Goal: Navigation & Orientation: Find specific page/section

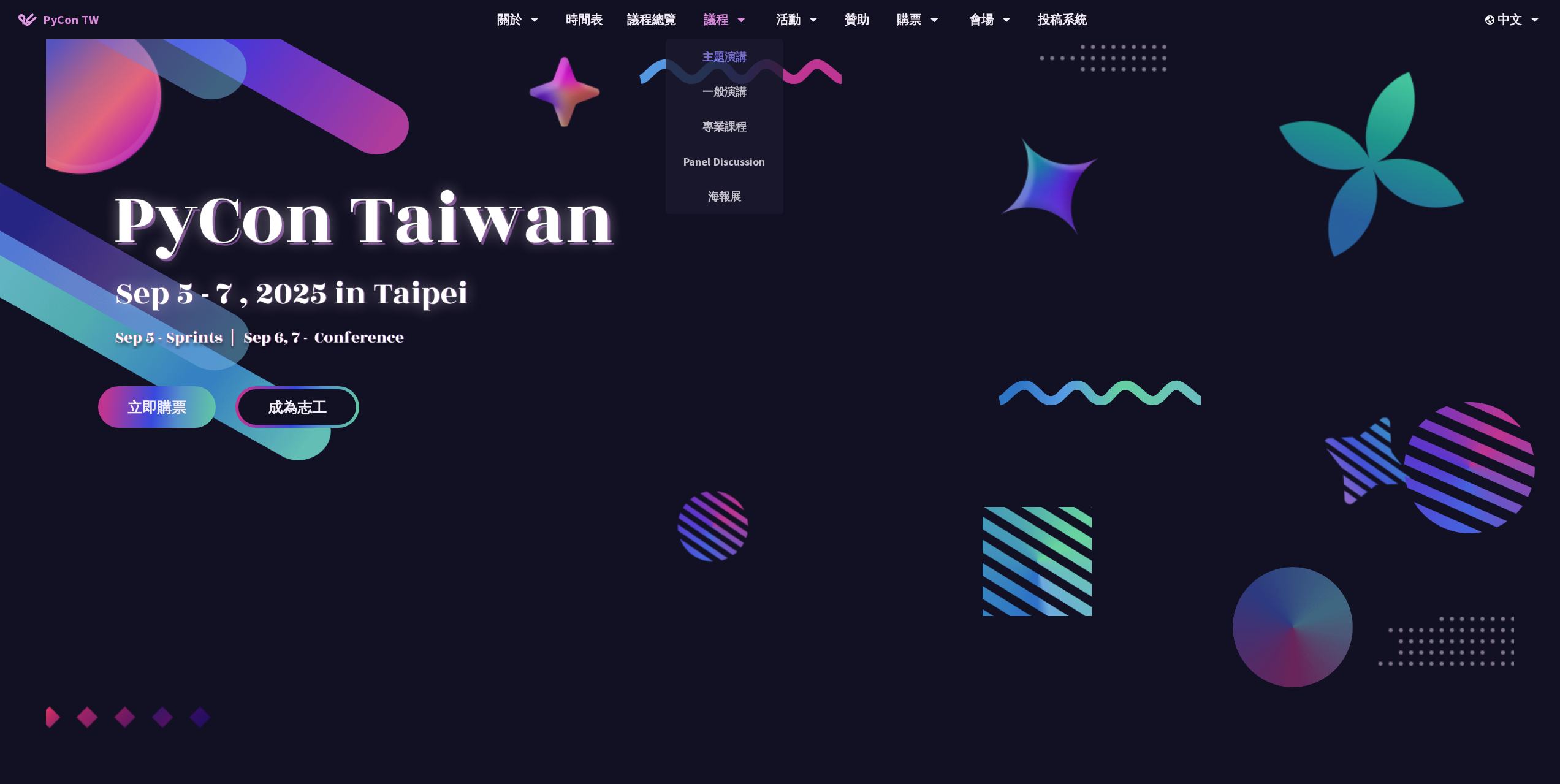
click at [731, 55] on link "主題演講" at bounding box center [725, 57] width 117 height 29
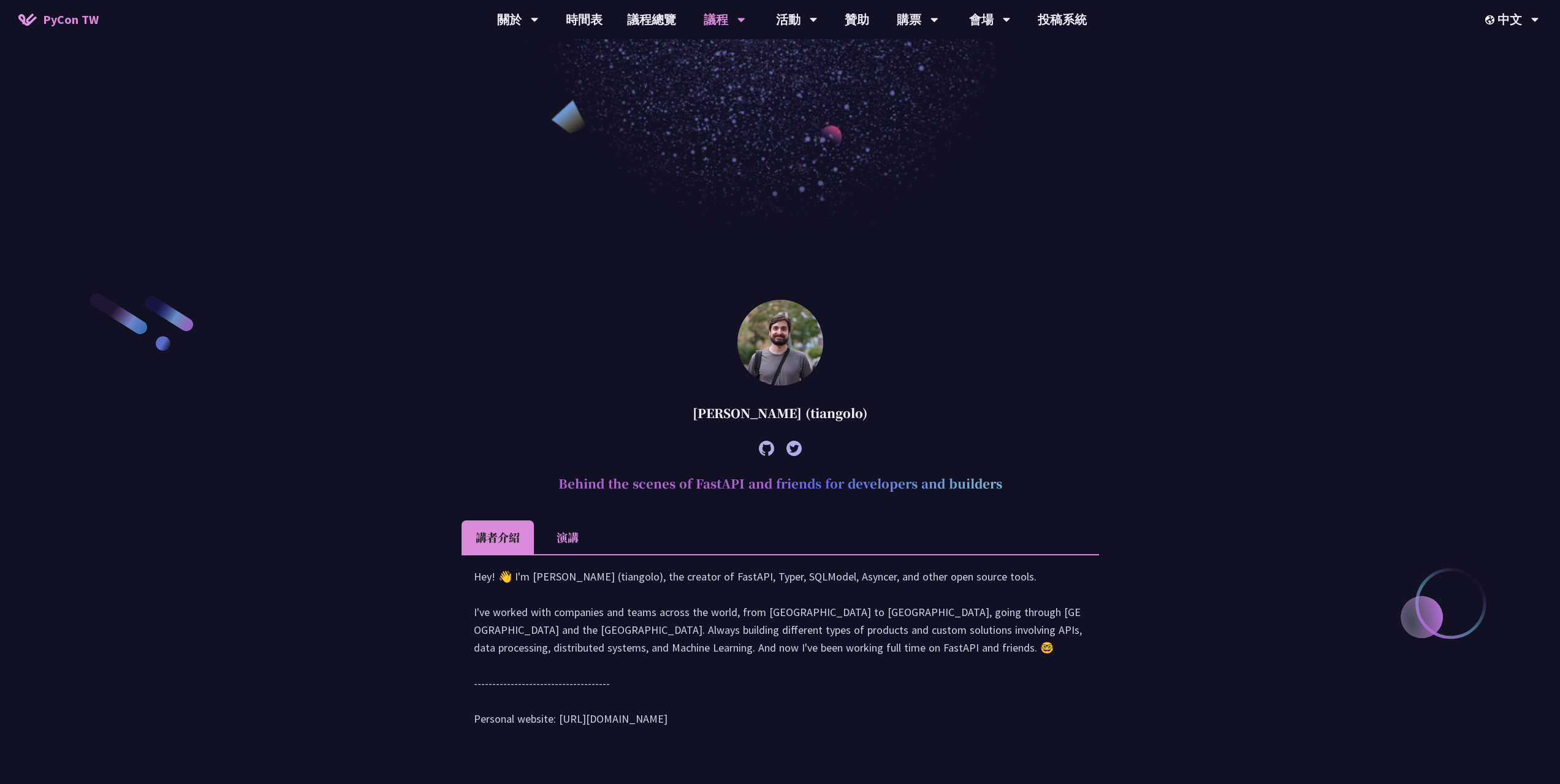
scroll to position [61, 0]
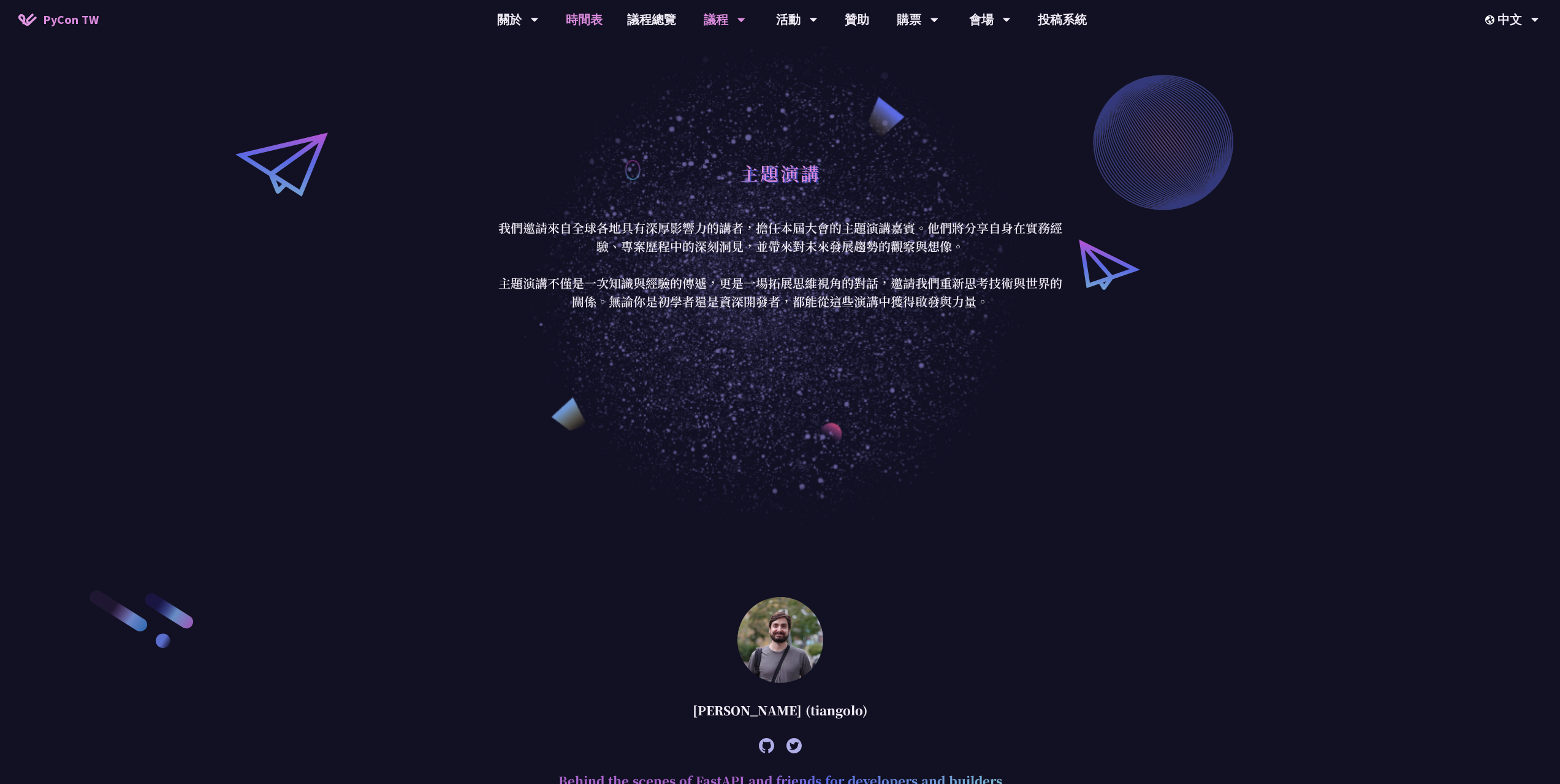
click at [603, 27] on link "時間表" at bounding box center [584, 19] width 61 height 39
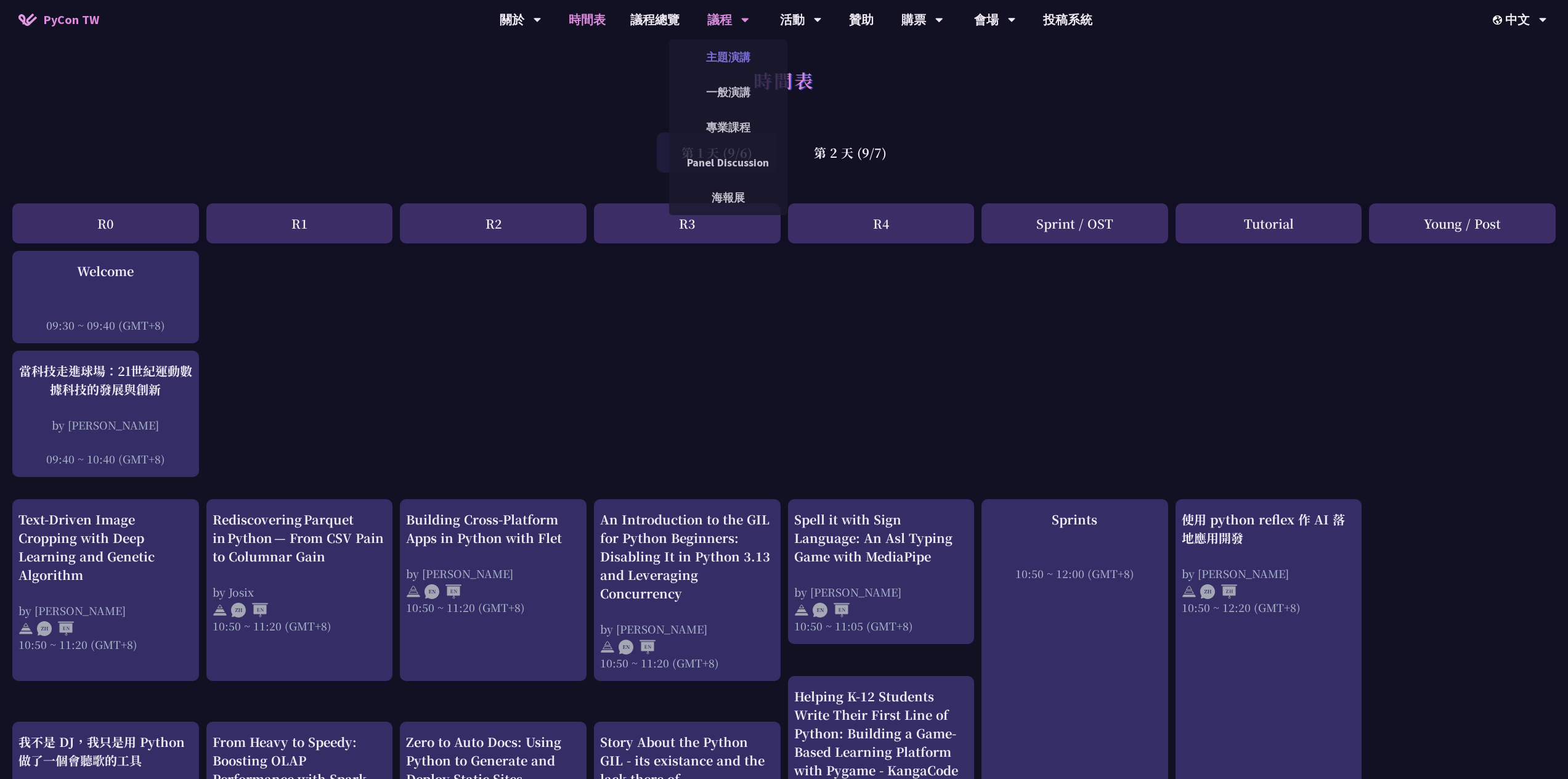
click at [735, 53] on link "主題演講" at bounding box center [729, 57] width 118 height 29
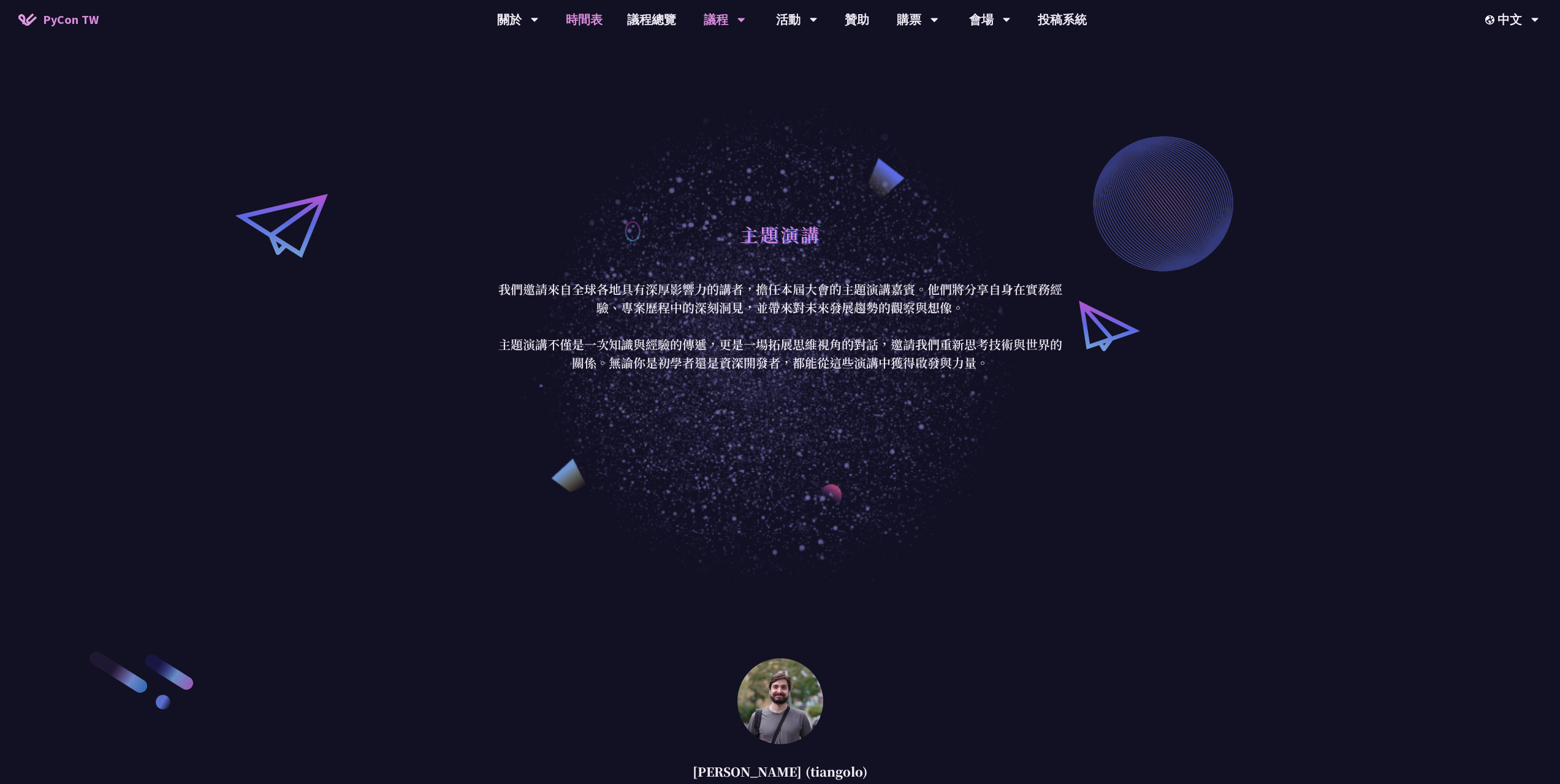
click at [591, 20] on link "時間表" at bounding box center [584, 19] width 61 height 39
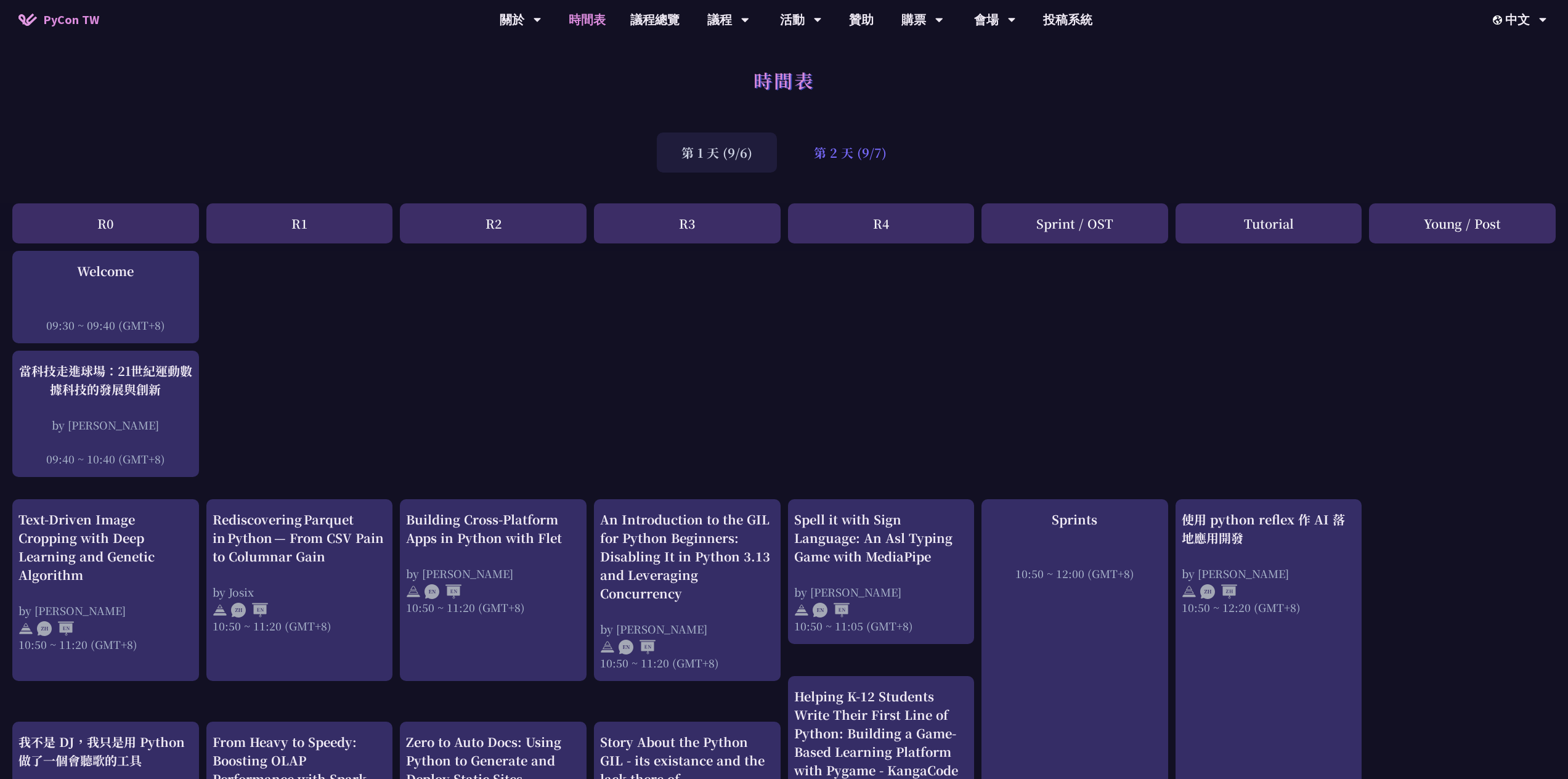
click at [874, 166] on div "第 2 天 (9/7)" at bounding box center [850, 153] width 122 height 40
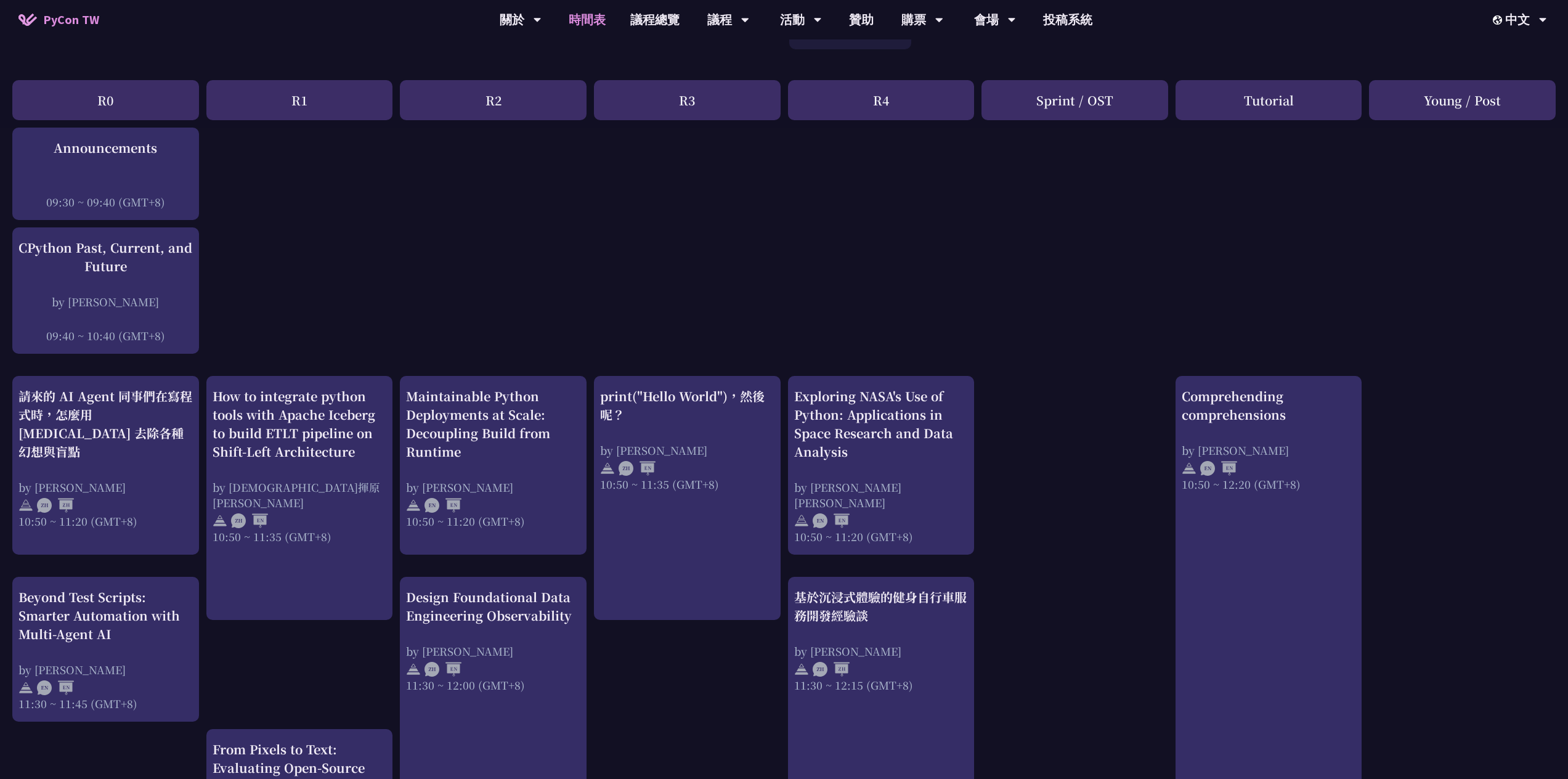
scroll to position [308, 0]
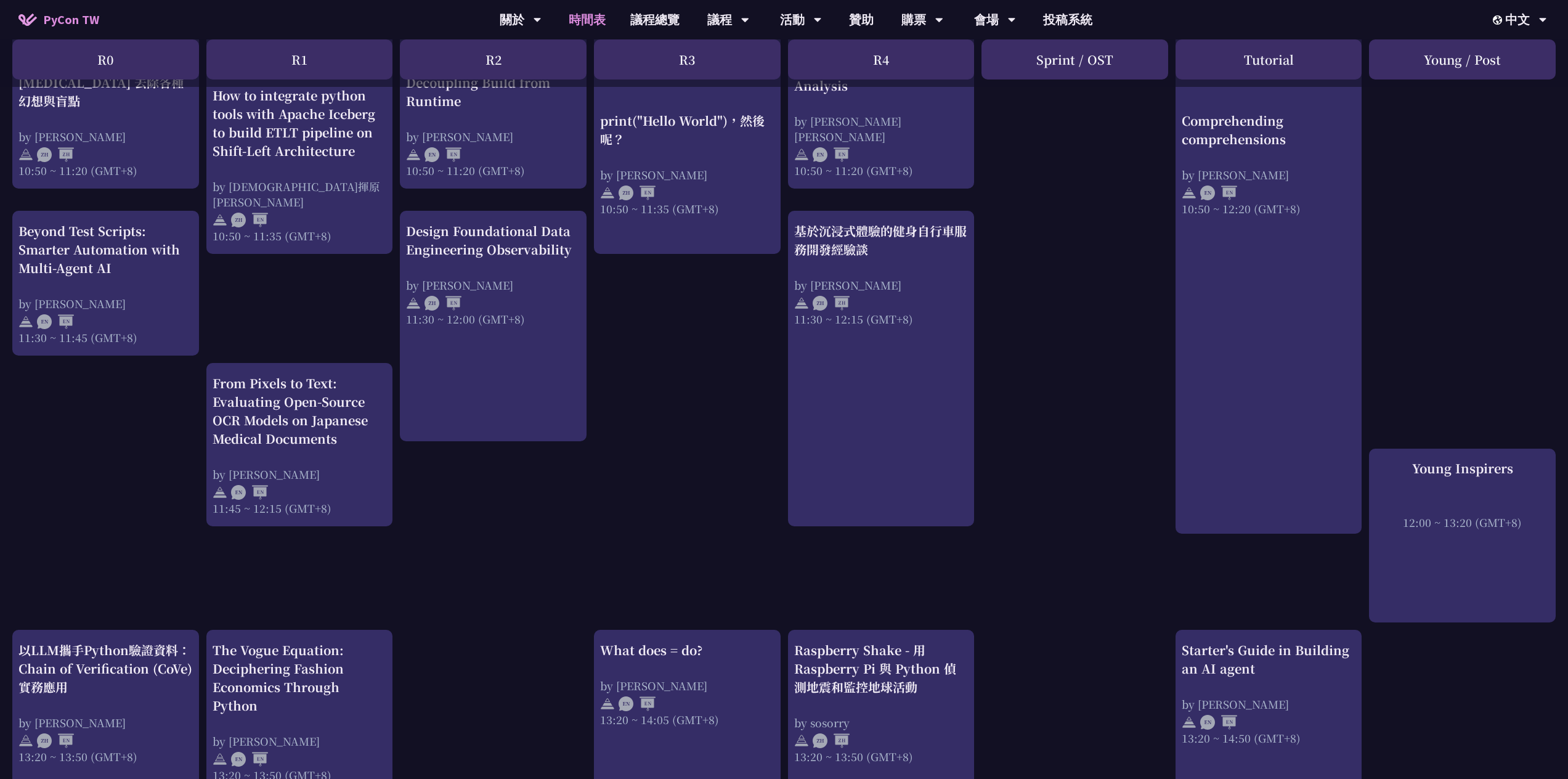
drag, startPoint x: 558, startPoint y: 778, endPoint x: 1349, endPoint y: 784, distance: 791.0
click at [1349, 784] on html "PyCon TW 關於 PyCon Taiwan 研討會歷史 在地社群 行為準則 時間表 議程總覽 議程 主題演講 一般演講 專業課程 Panel Discu…" at bounding box center [784, 744] width 1568 height 2468
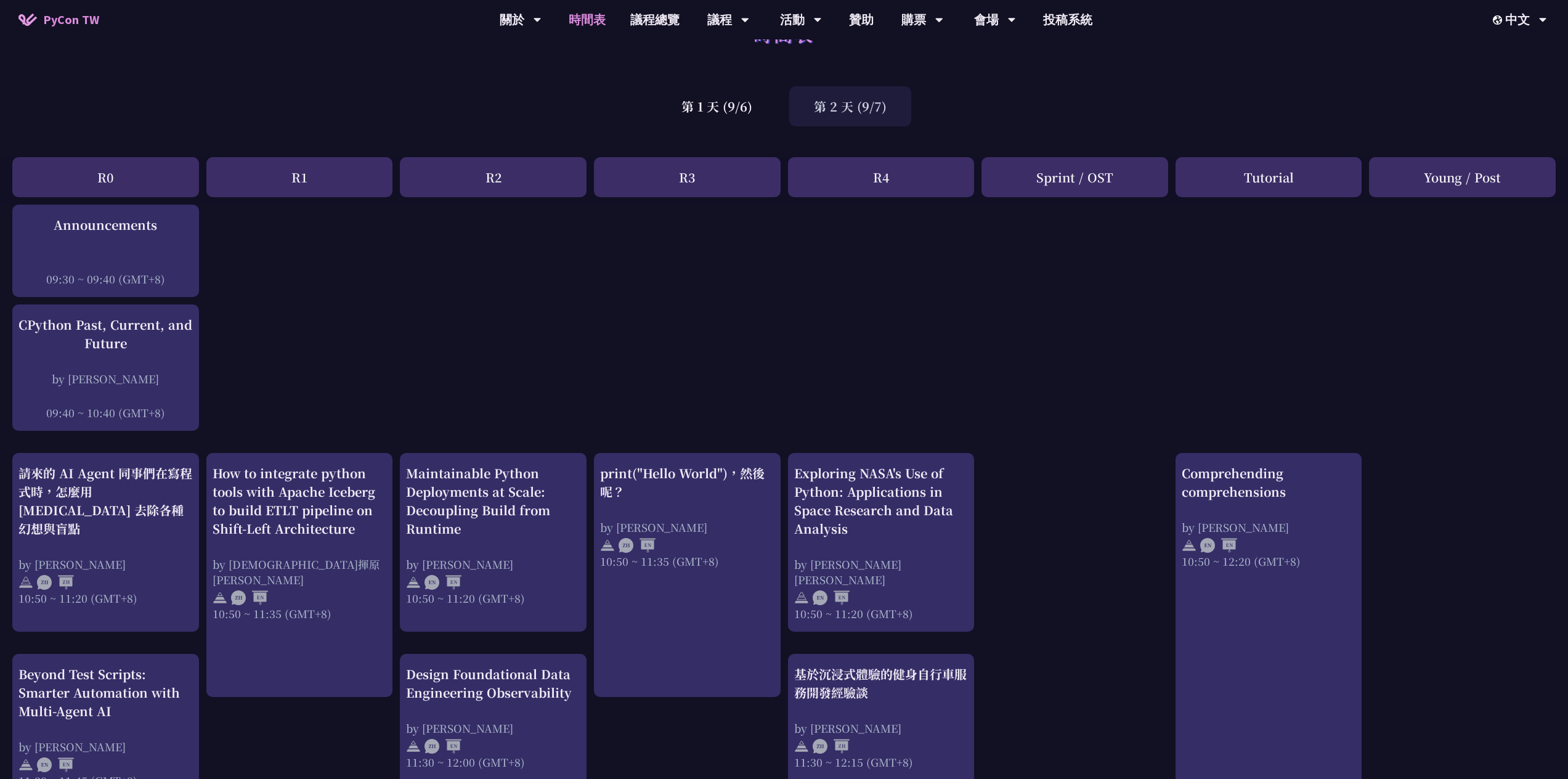
scroll to position [0, 0]
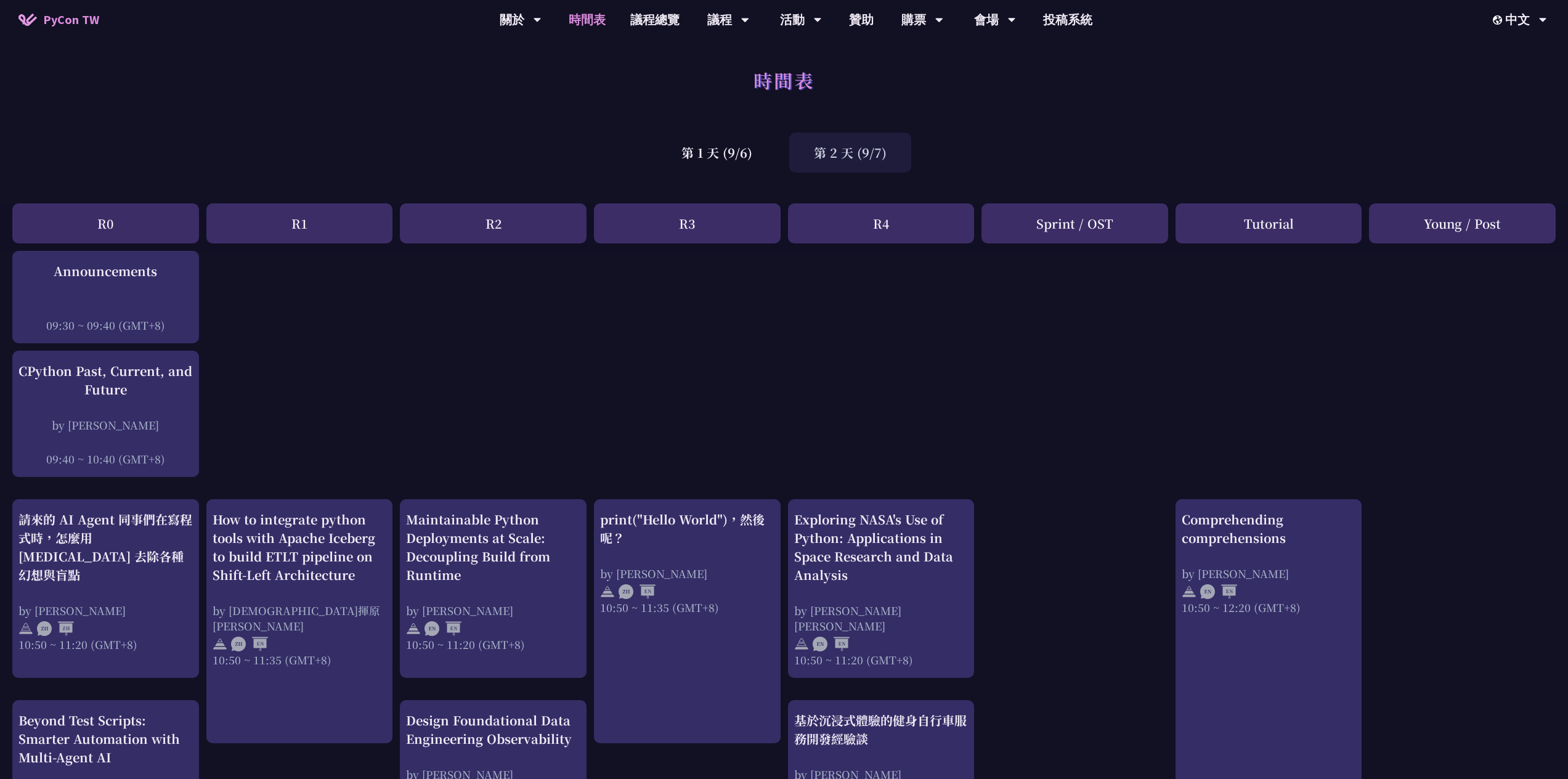
click at [711, 142] on div "第 1 天 (9/6)" at bounding box center [716, 153] width 120 height 40
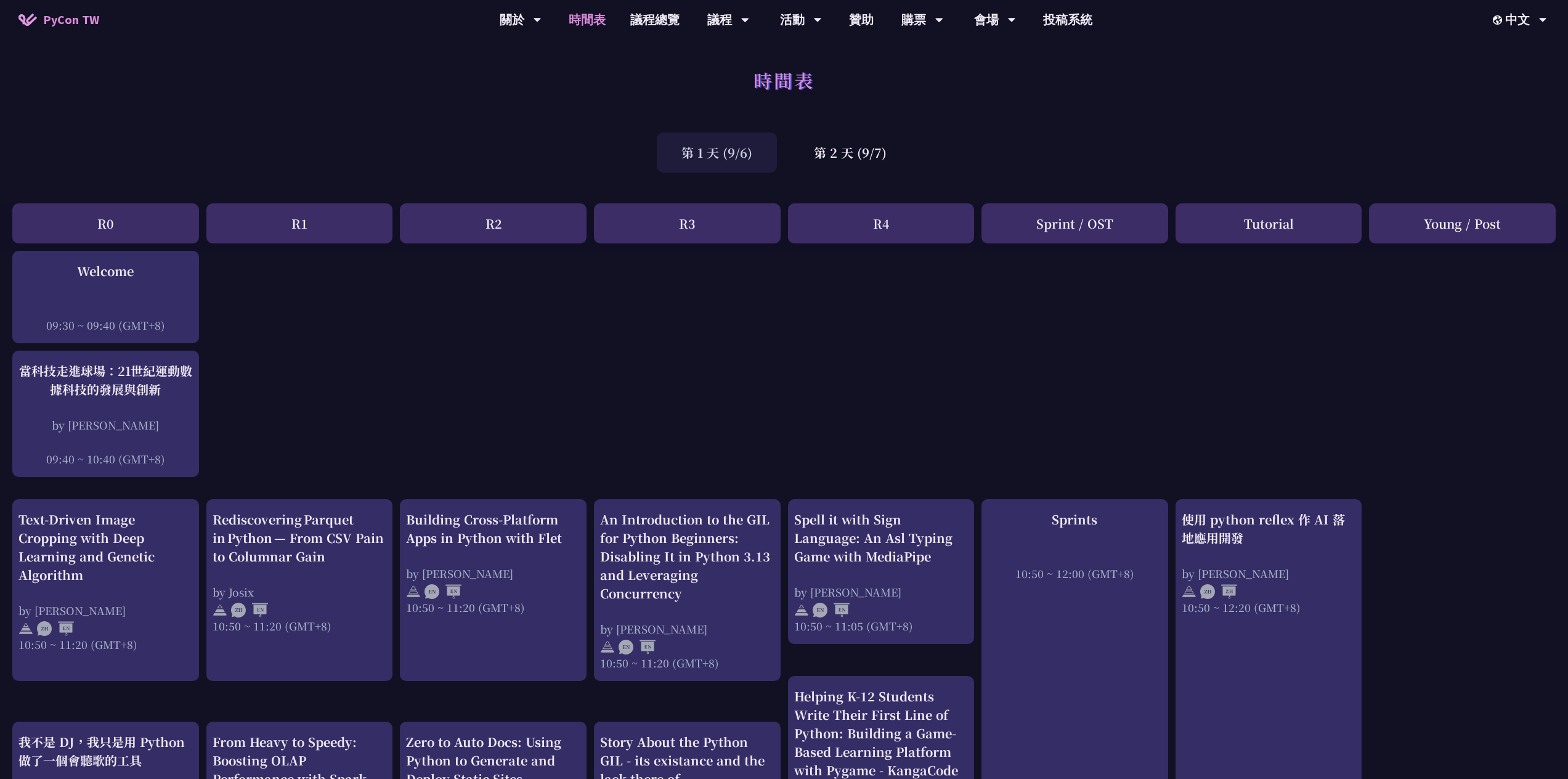
drag, startPoint x: 1029, startPoint y: 230, endPoint x: 1155, endPoint y: 231, distance: 126.0
click at [1155, 231] on div "Sprint / OST" at bounding box center [1075, 223] width 187 height 40
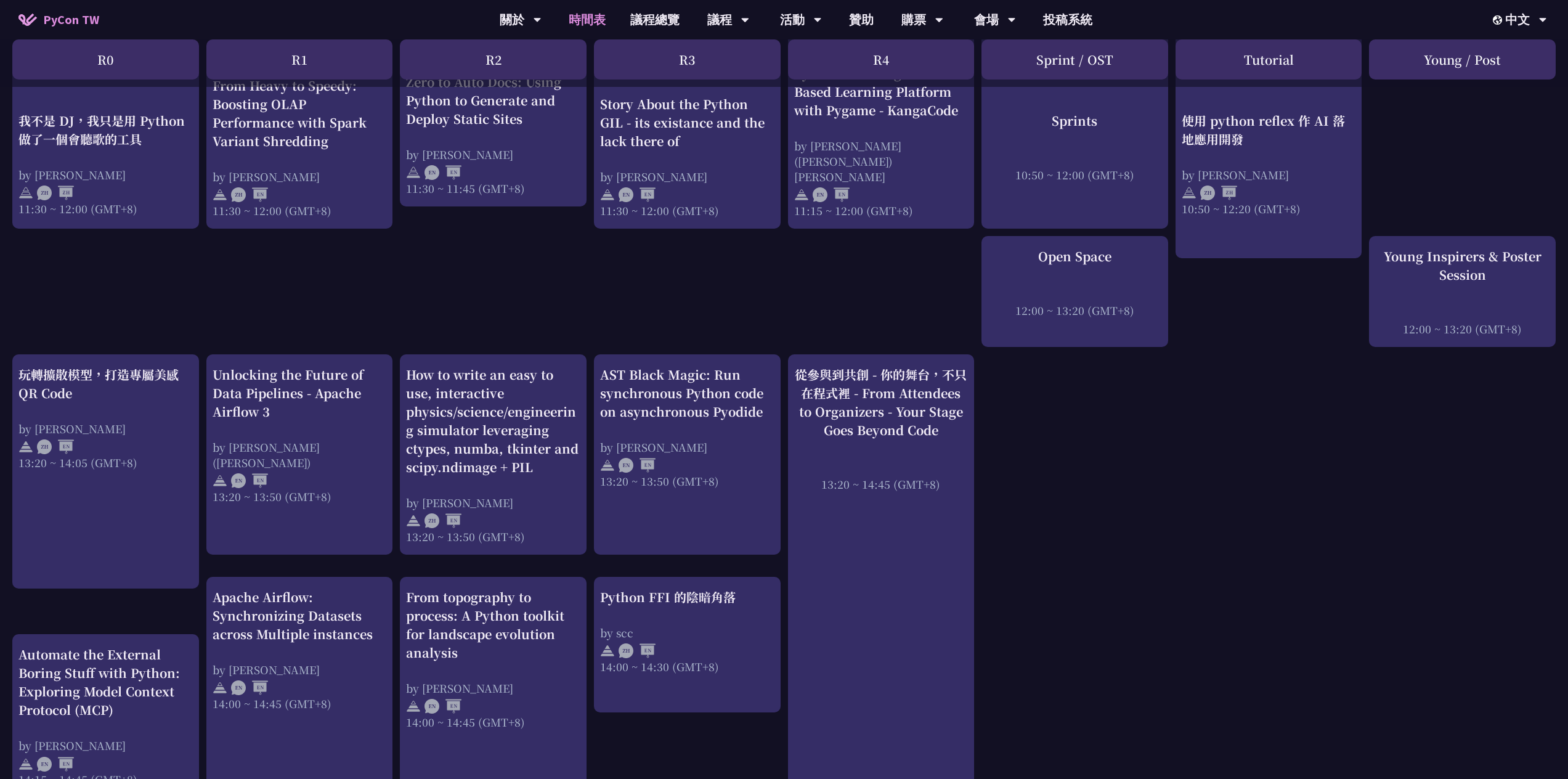
scroll to position [678, 0]
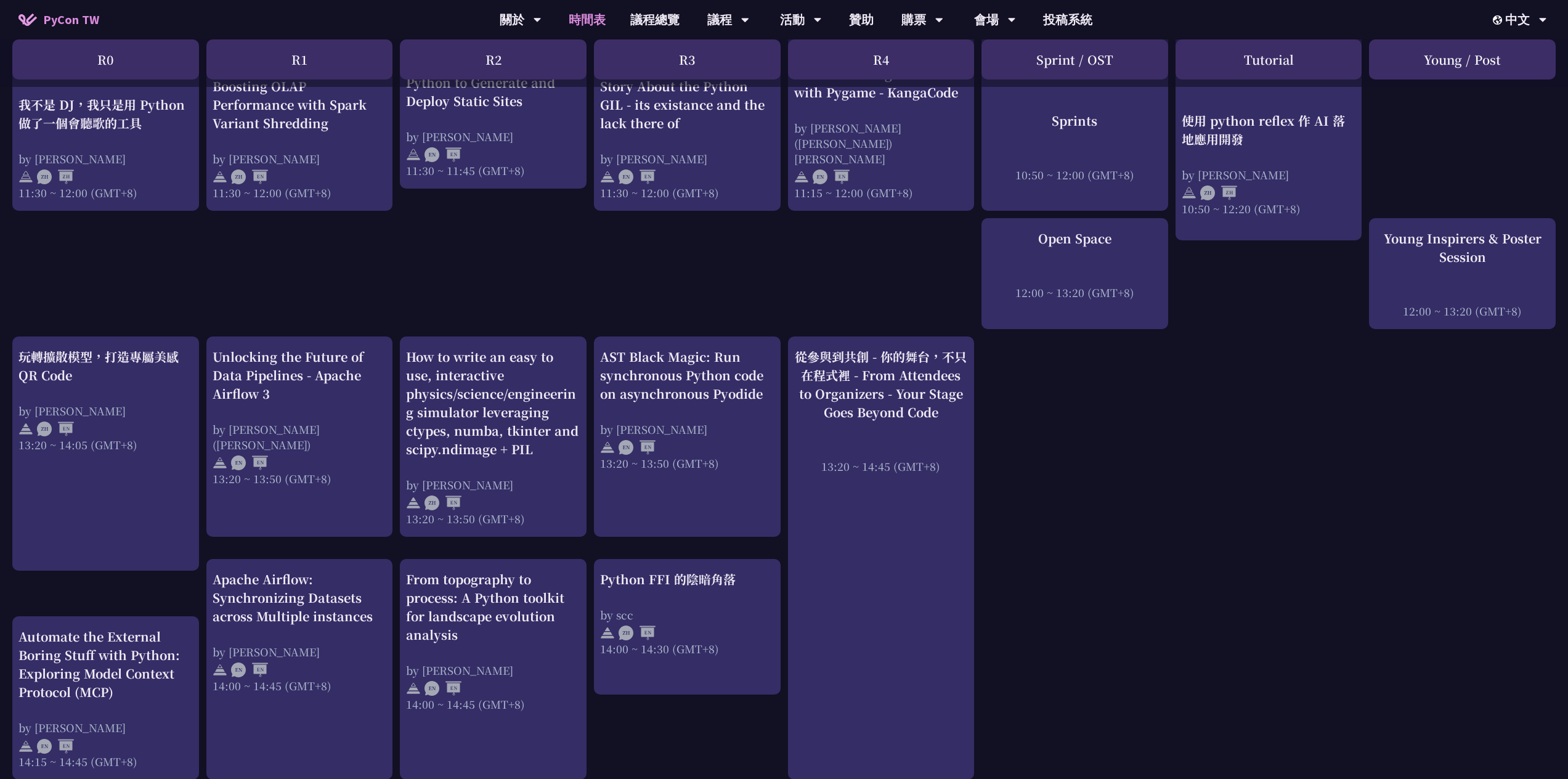
click at [1215, 606] on div "An Introduction to the GIL for Python Beginners: Disabling It in Python 3.13 an…" at bounding box center [784, 490] width 1568 height 1835
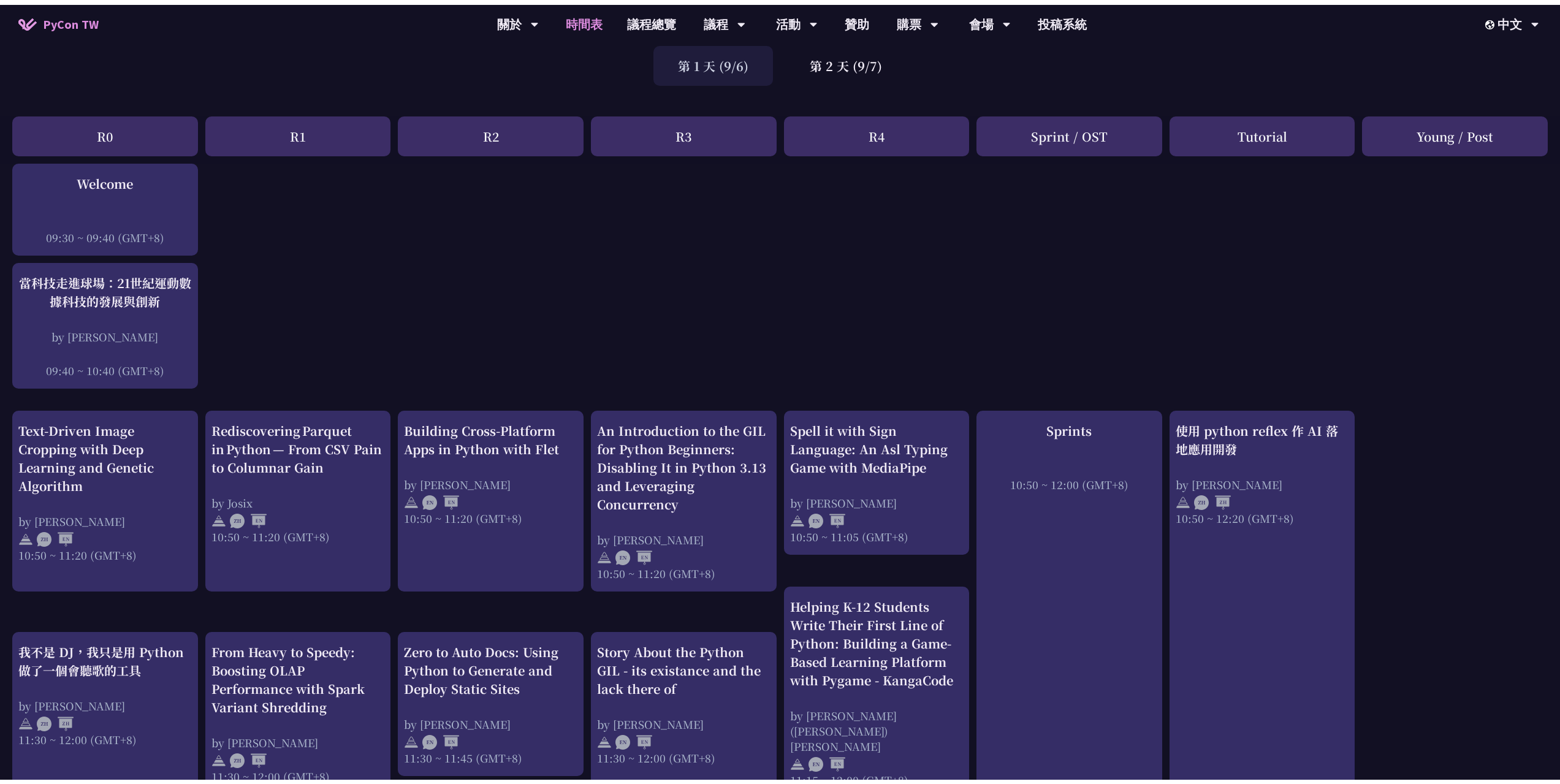
scroll to position [0, 0]
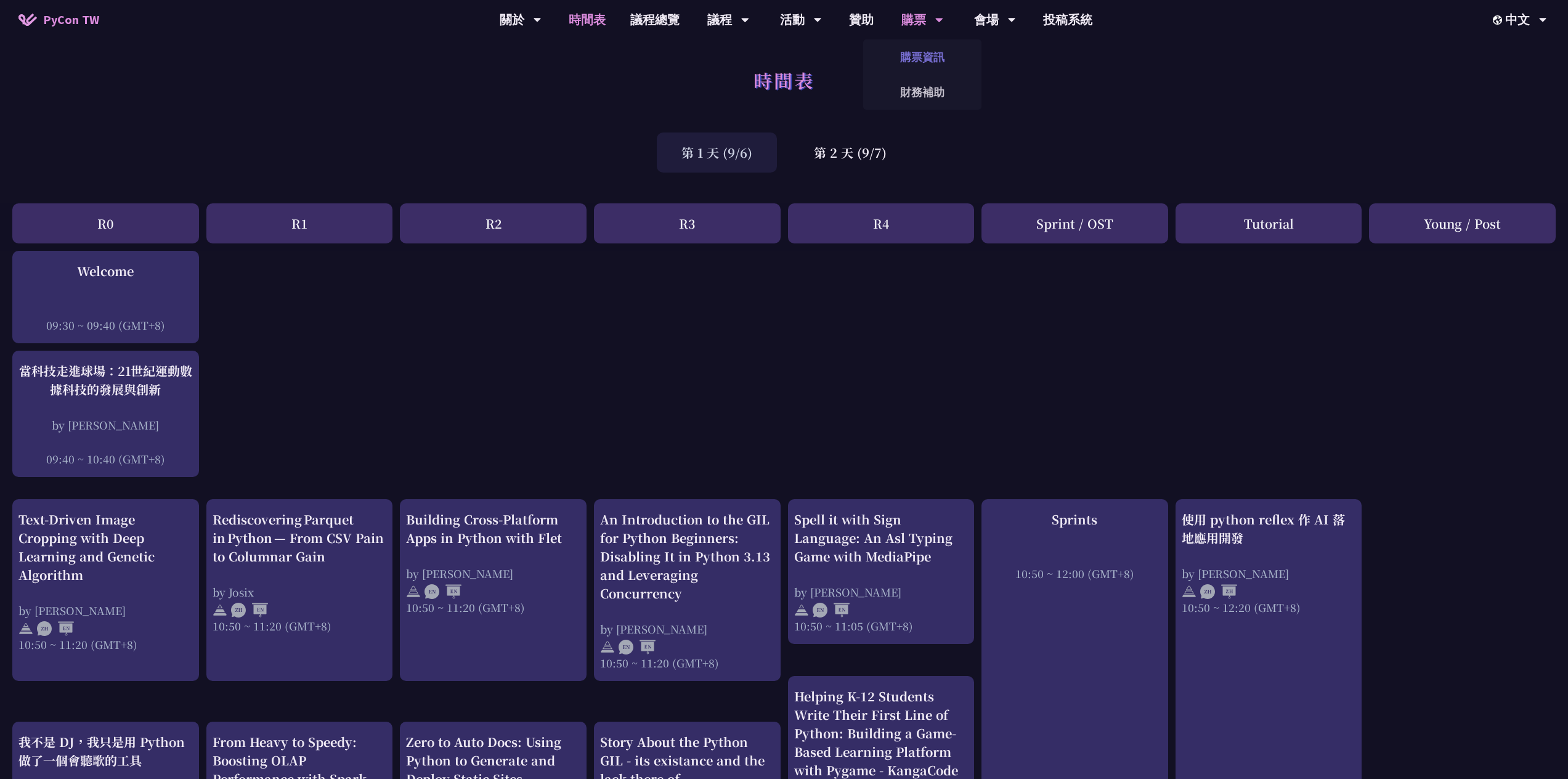
click at [928, 64] on link "購票資訊" at bounding box center [923, 57] width 118 height 29
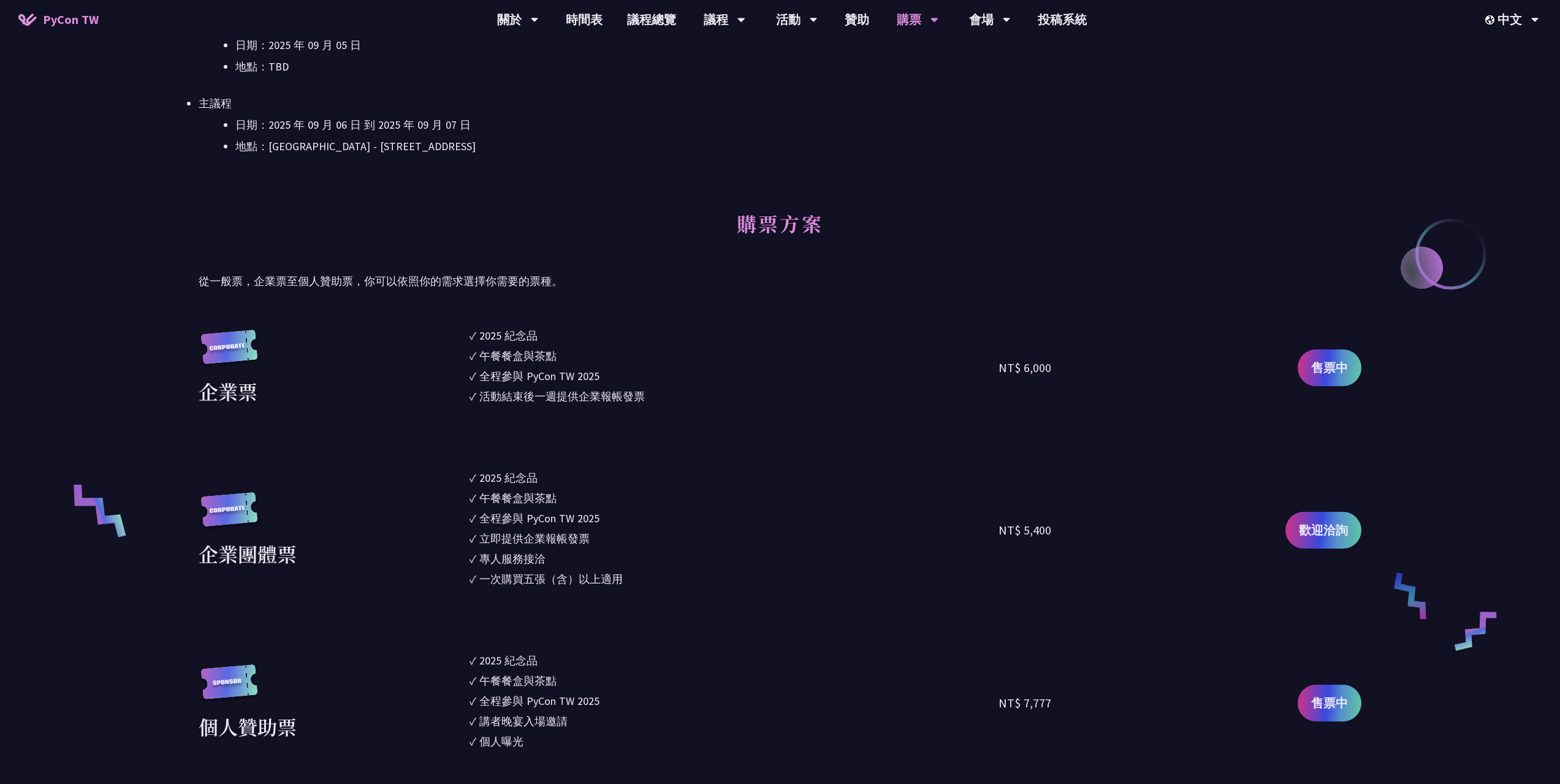
scroll to position [674, 0]
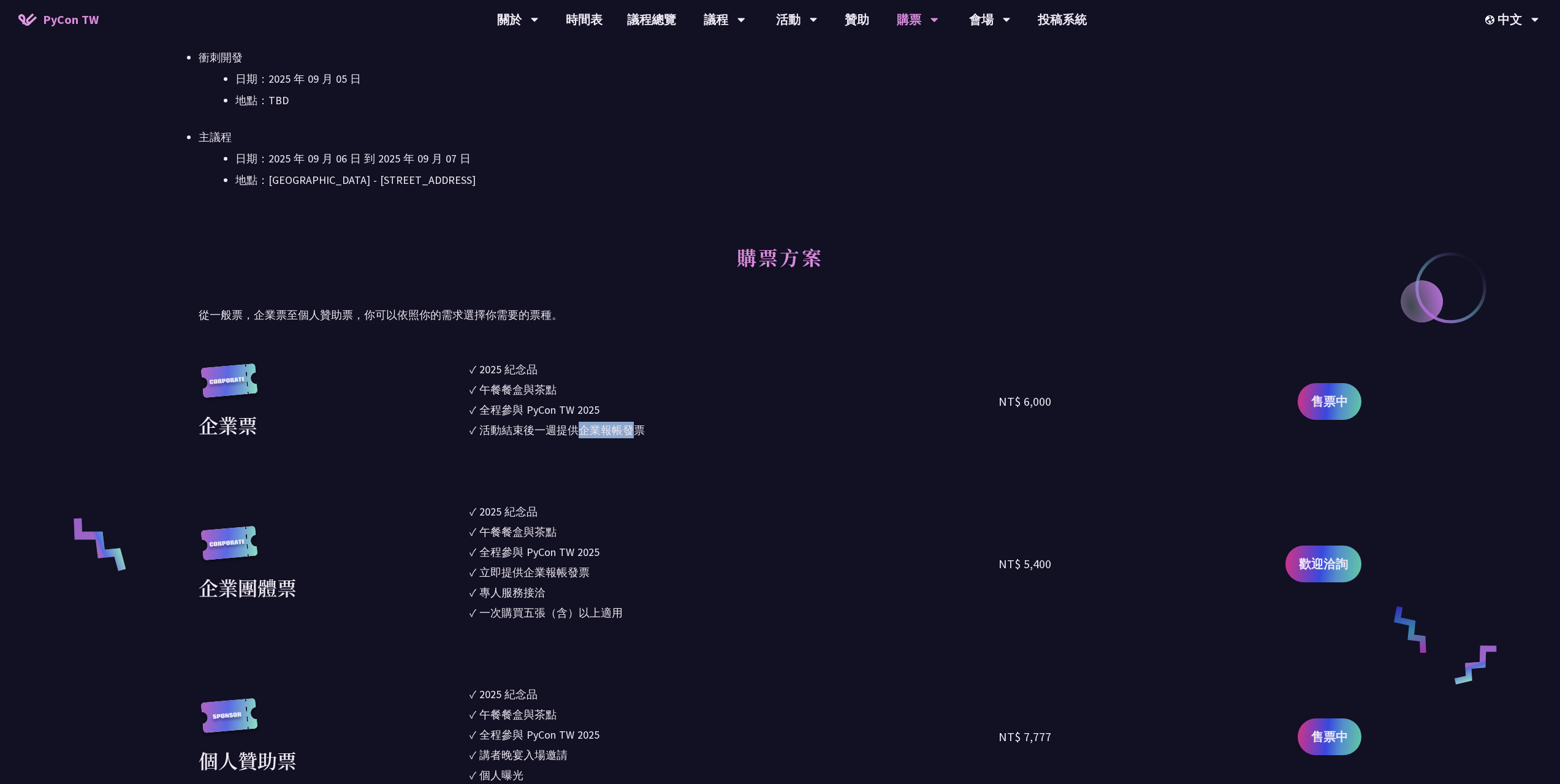
drag, startPoint x: 578, startPoint y: 437, endPoint x: 630, endPoint y: 429, distance: 52.6
click at [630, 429] on div "活動結束後一週提供企業報帳發票" at bounding box center [562, 429] width 166 height 17
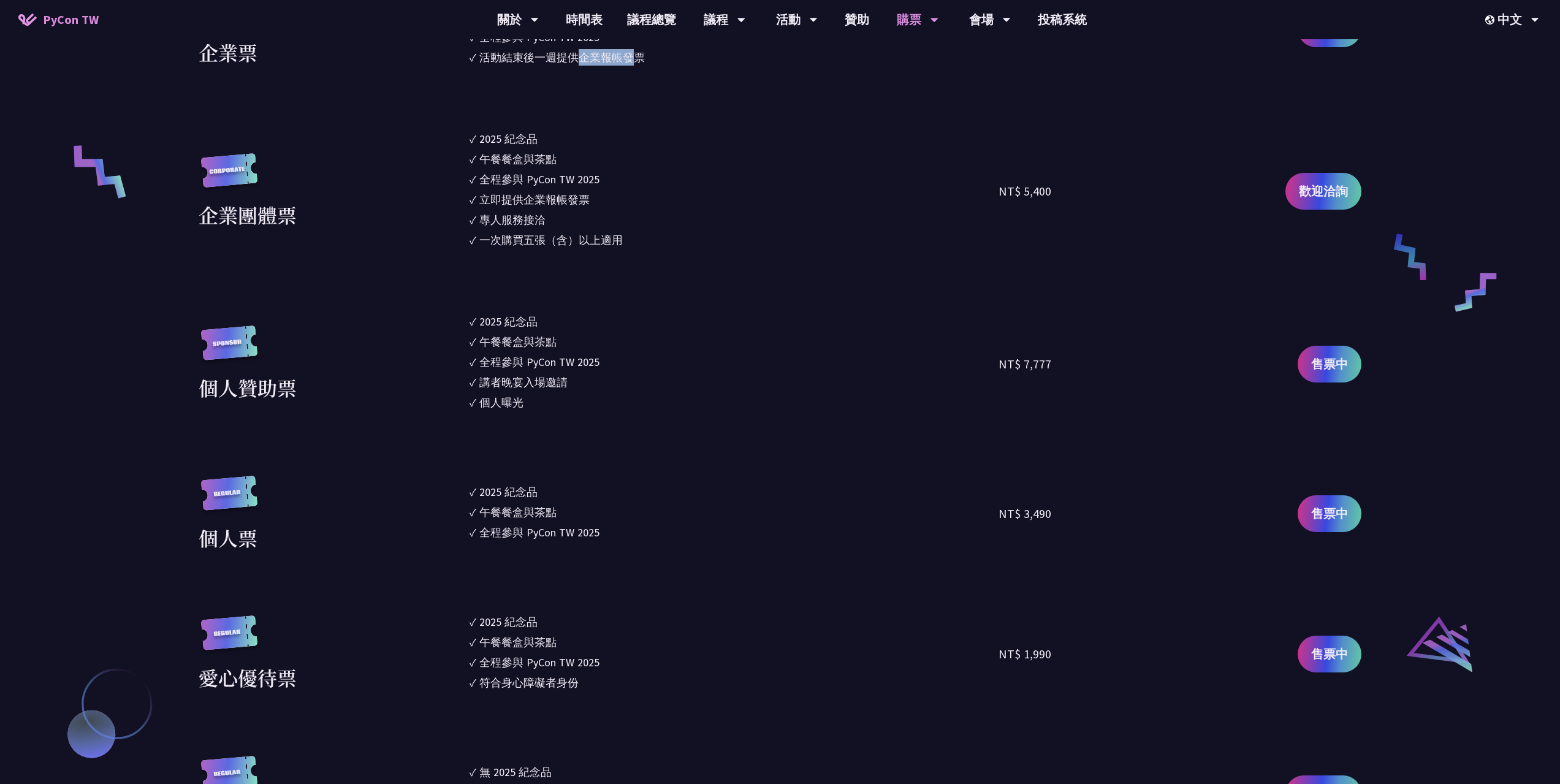
scroll to position [1164, 0]
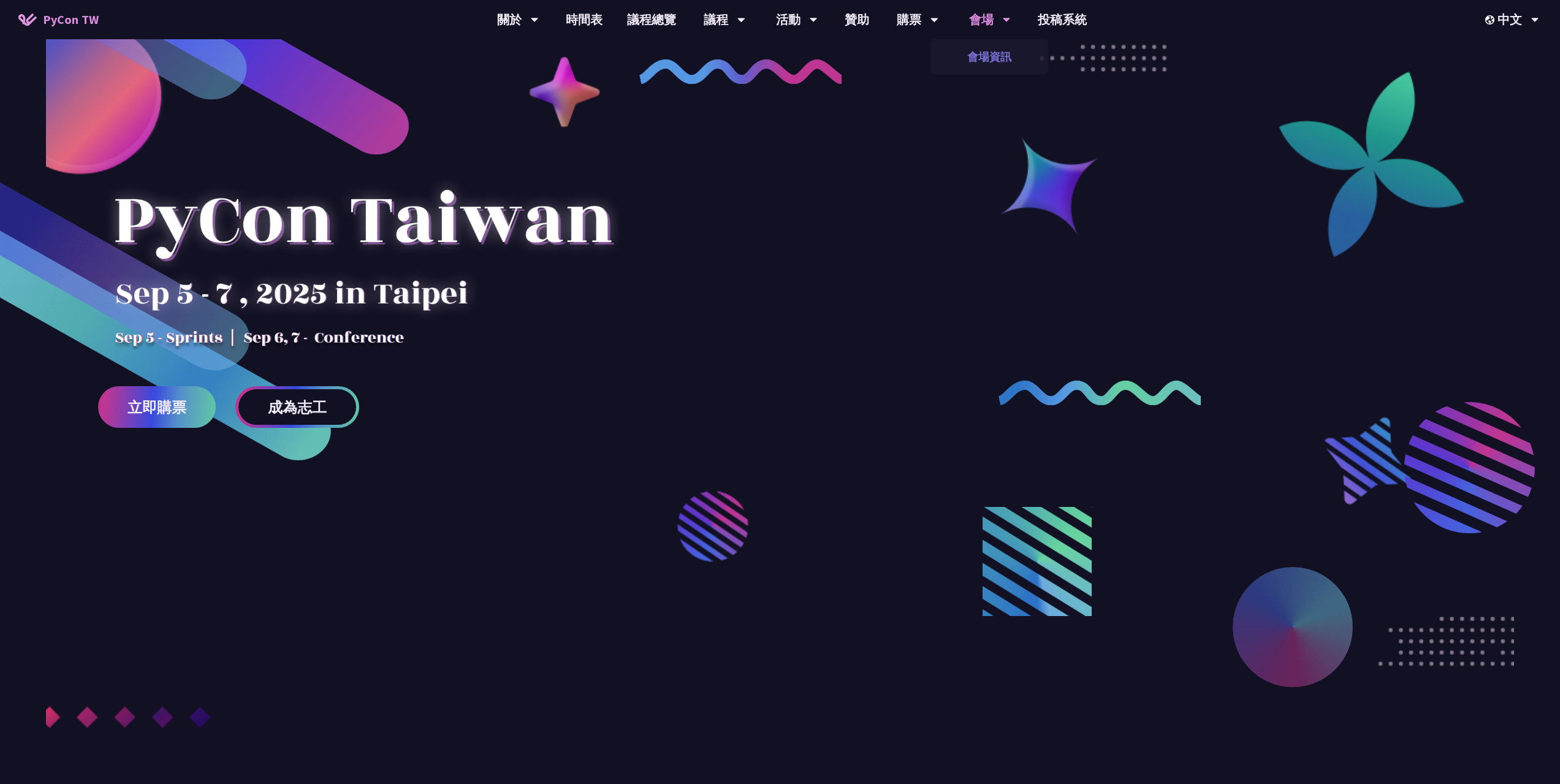
click at [987, 47] on link "會場資訊" at bounding box center [990, 57] width 117 height 29
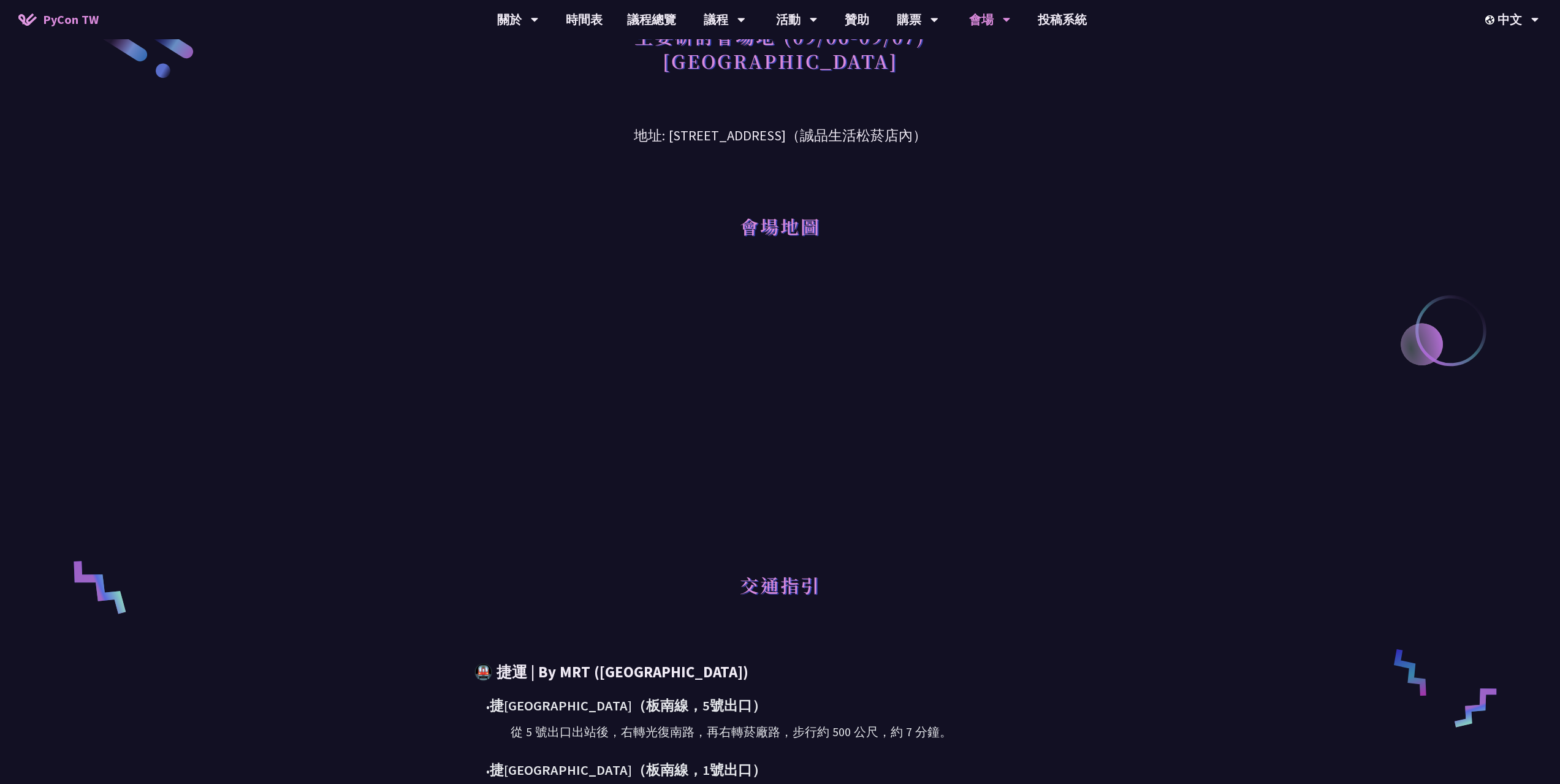
scroll to position [61, 0]
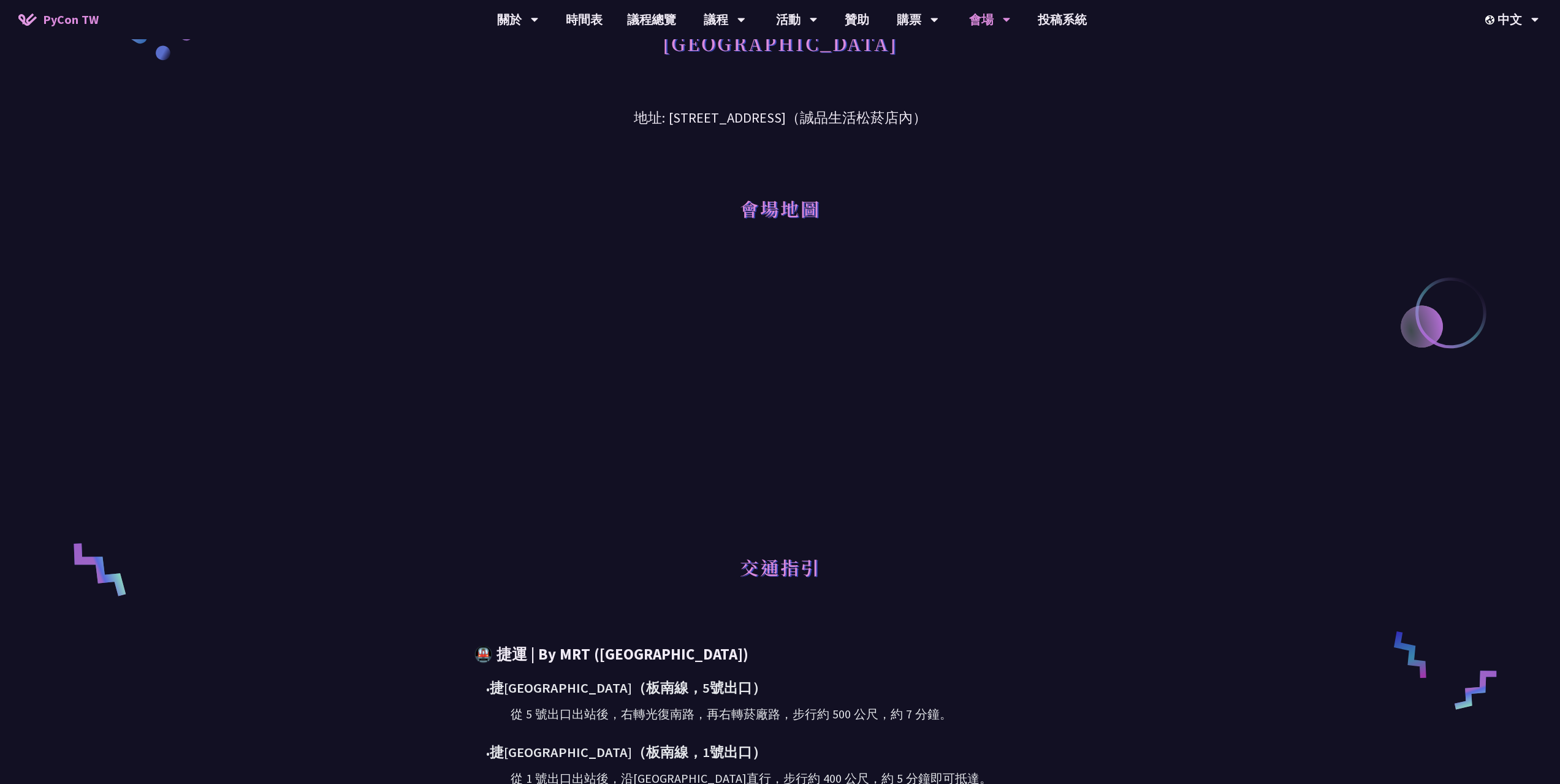
click at [1101, 577] on div "主要研討會場地 (09/06-09/07) [GEOGRAPHIC_DATA] 地址: [STREET_ADDRESS]（誠品生活松菸店內） 會場地圖 交通指…" at bounding box center [780, 564] width 1560 height 1250
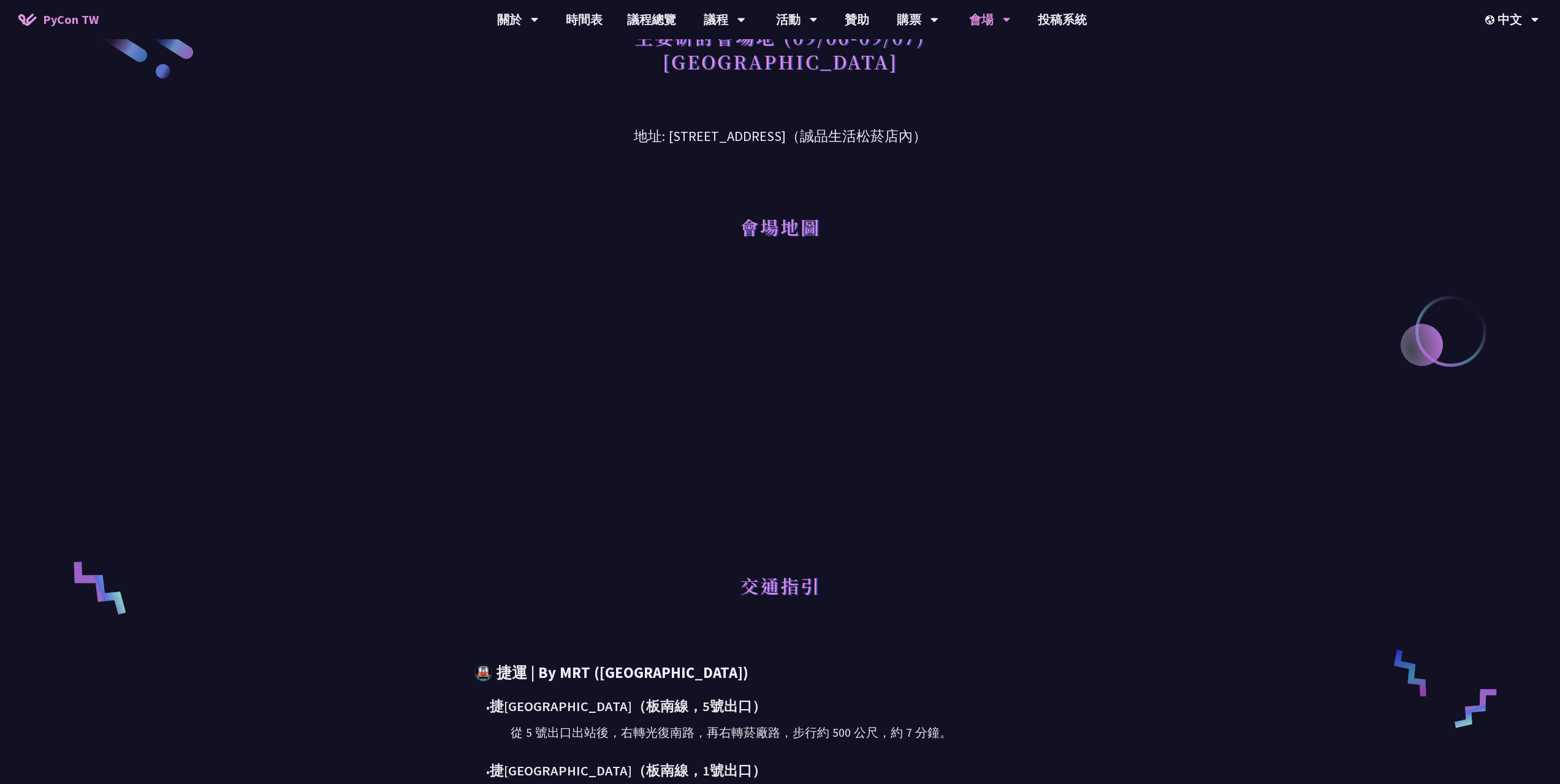
scroll to position [0, 0]
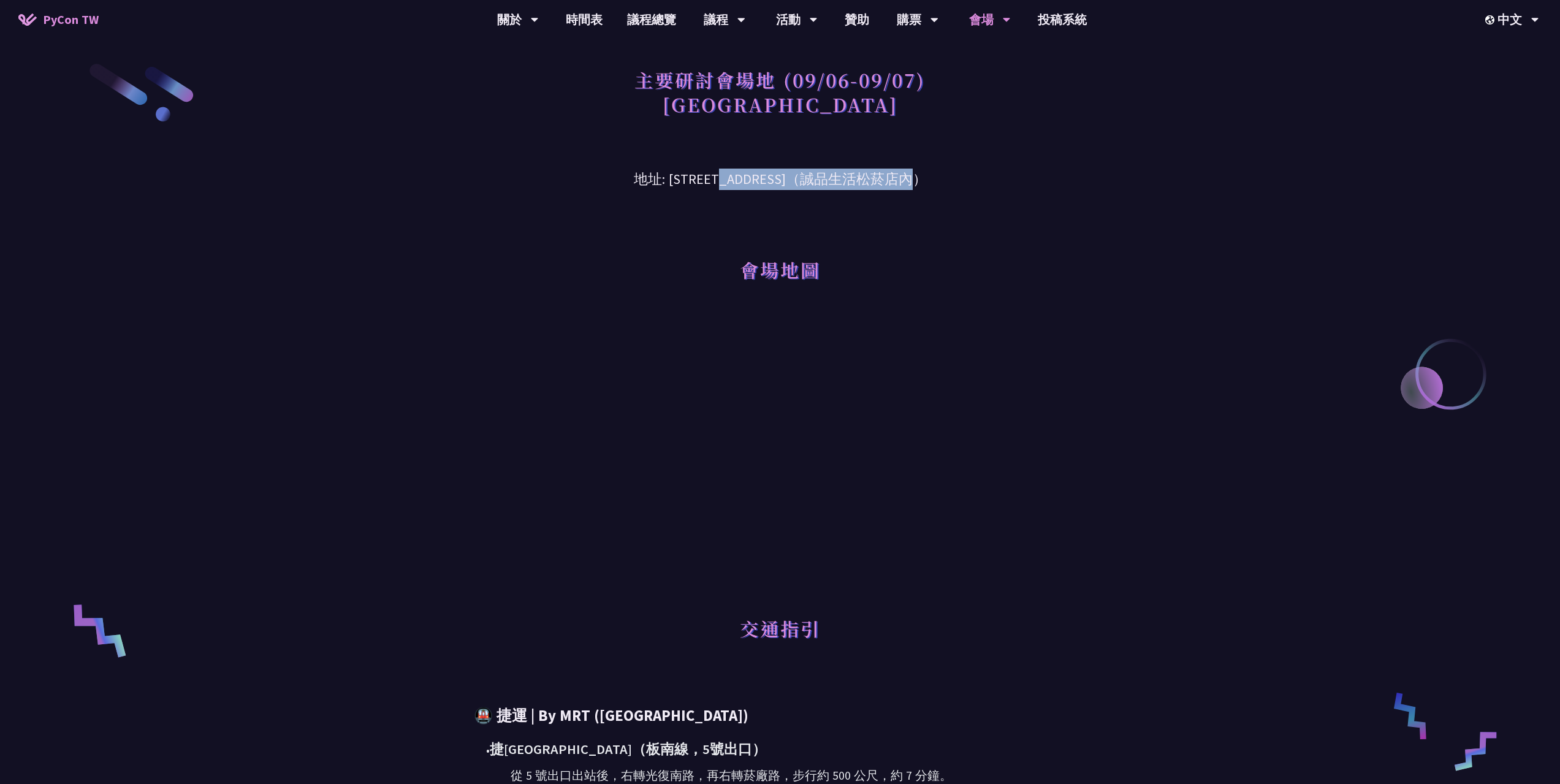
drag, startPoint x: 630, startPoint y: 182, endPoint x: 895, endPoint y: 215, distance: 267.0
click at [803, 181] on h3 "地址: [STREET_ADDRESS]（誠品生活松菸店內）" at bounding box center [780, 170] width 638 height 40
click at [1188, 329] on div "主要研討會場地 (09/06-09/07) [GEOGRAPHIC_DATA] 地址: [STREET_ADDRESS]（誠品生活松菸店內） 會場地圖 交通指…" at bounding box center [780, 625] width 1560 height 1250
click at [1052, 295] on div "會場地圖" at bounding box center [780, 252] width 638 height 125
drag, startPoint x: 999, startPoint y: 191, endPoint x: 916, endPoint y: 192, distance: 83.0
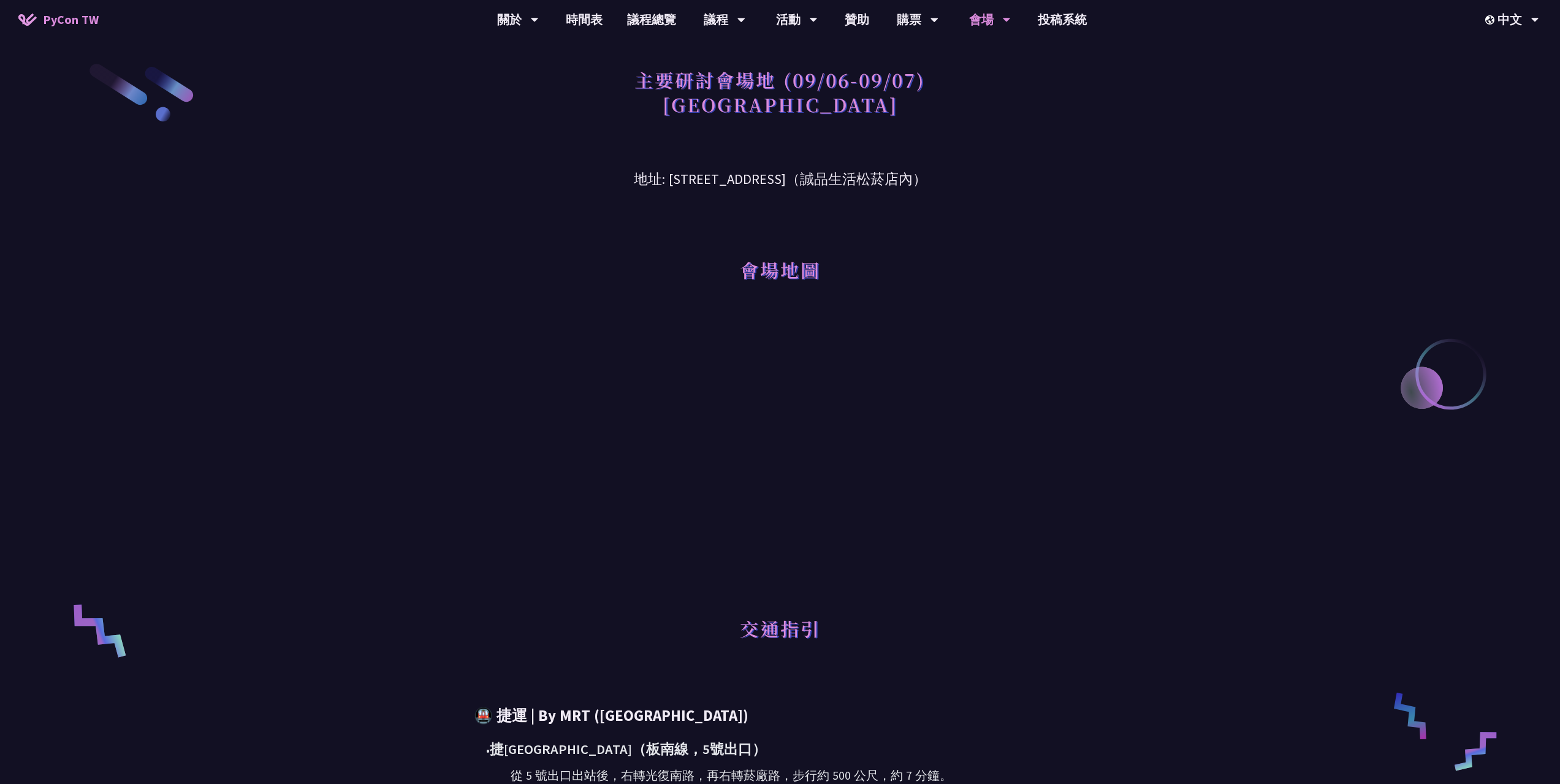
click at [993, 192] on div "會場地圖" at bounding box center [780, 252] width 638 height 125
drag, startPoint x: 637, startPoint y: 178, endPoint x: 824, endPoint y: 186, distance: 187.2
click at [824, 186] on h3 "地址: [STREET_ADDRESS]（誠品生活松菸店內）" at bounding box center [780, 170] width 638 height 40
click at [960, 198] on div "會場地圖" at bounding box center [780, 252] width 638 height 125
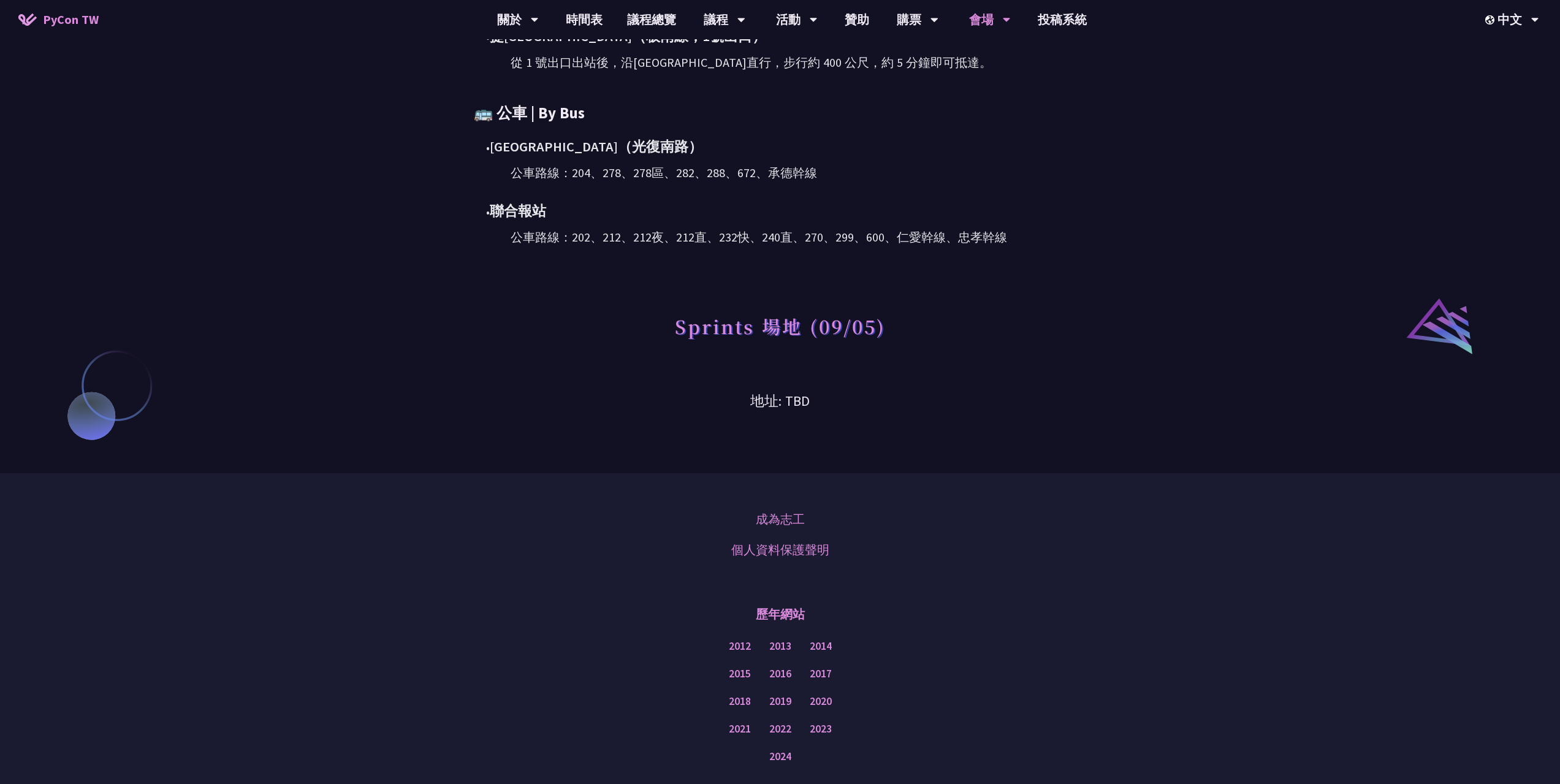
scroll to position [646, 0]
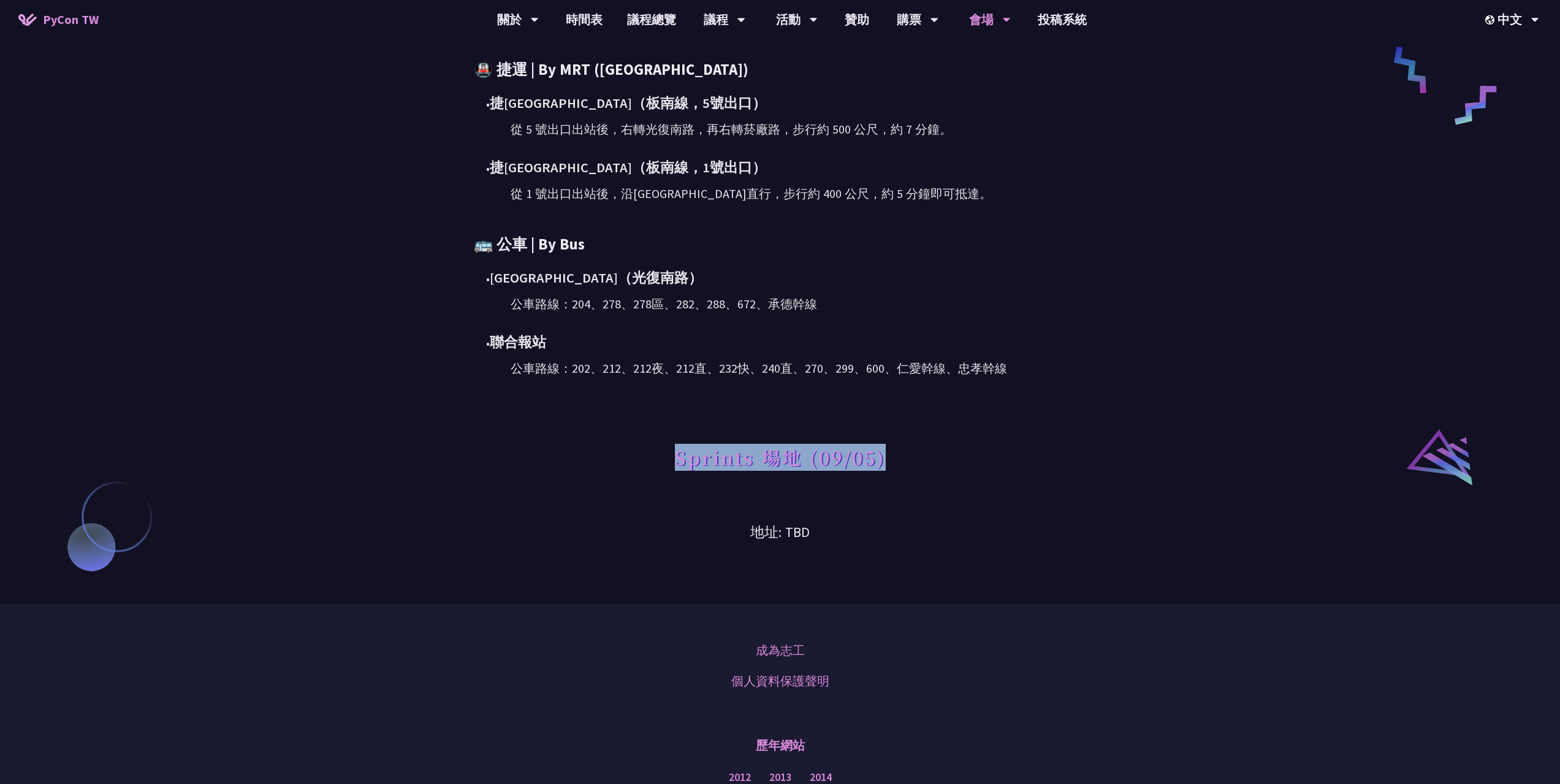
drag, startPoint x: 669, startPoint y: 477, endPoint x: 1086, endPoint y: 461, distance: 417.3
click at [1072, 459] on div "Sprints 場地 (09/05)" at bounding box center [780, 440] width 638 height 125
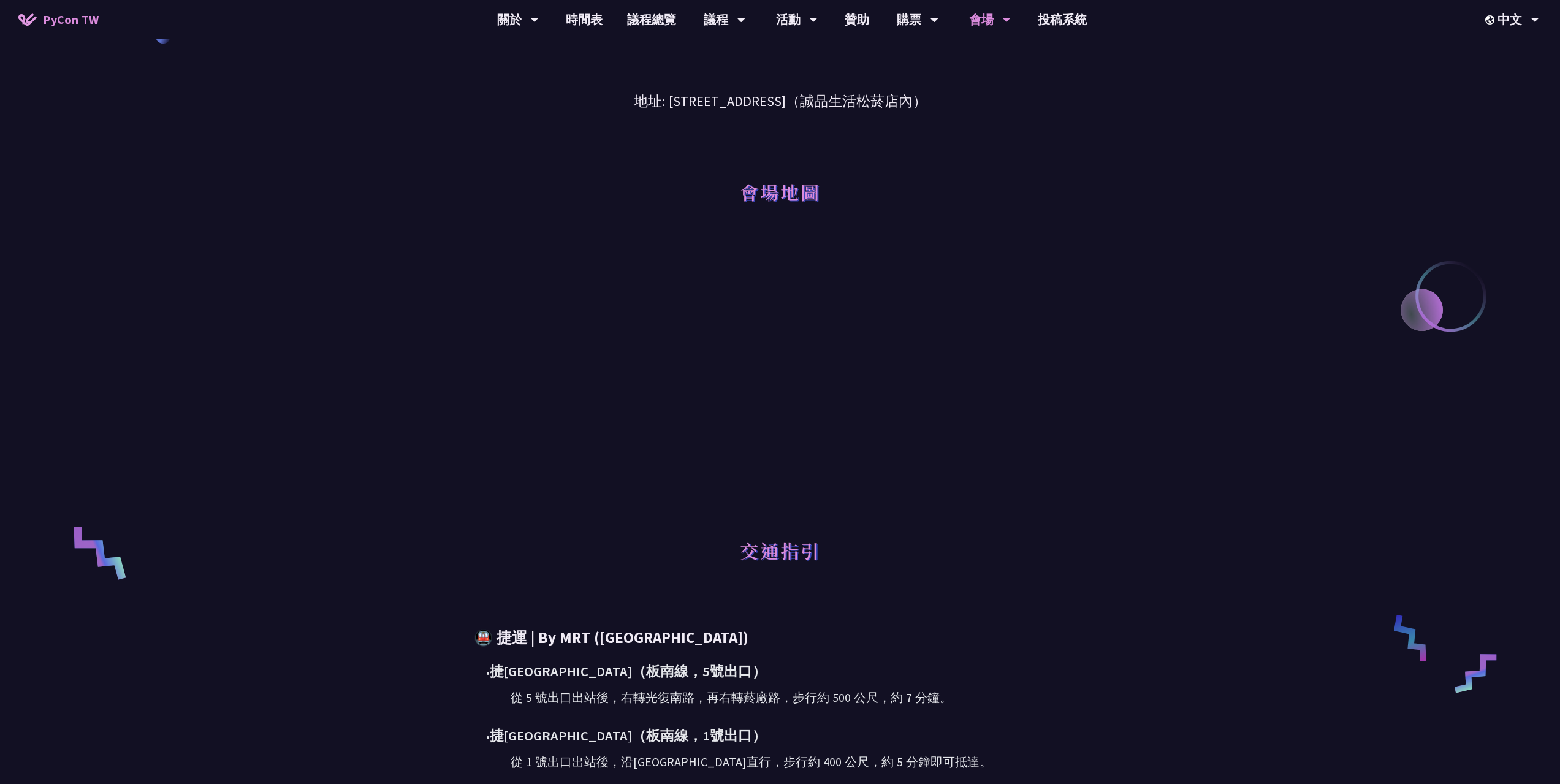
scroll to position [0, 0]
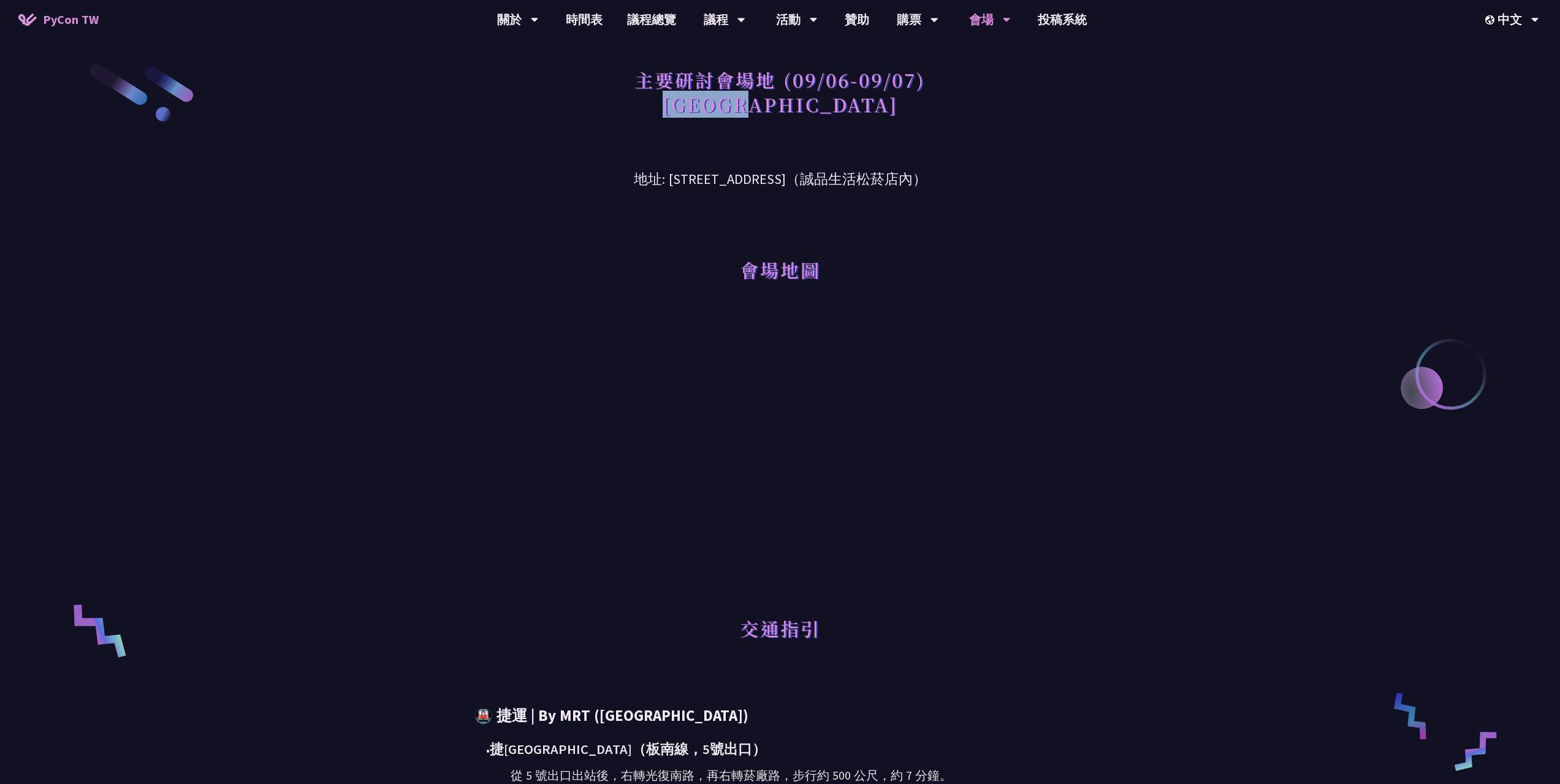
drag, startPoint x: 787, startPoint y: 109, endPoint x: 880, endPoint y: 114, distance: 93.1
click at [880, 114] on h1 "主要研討會場地 (09/06-09/07) [GEOGRAPHIC_DATA]" at bounding box center [780, 92] width 291 height 61
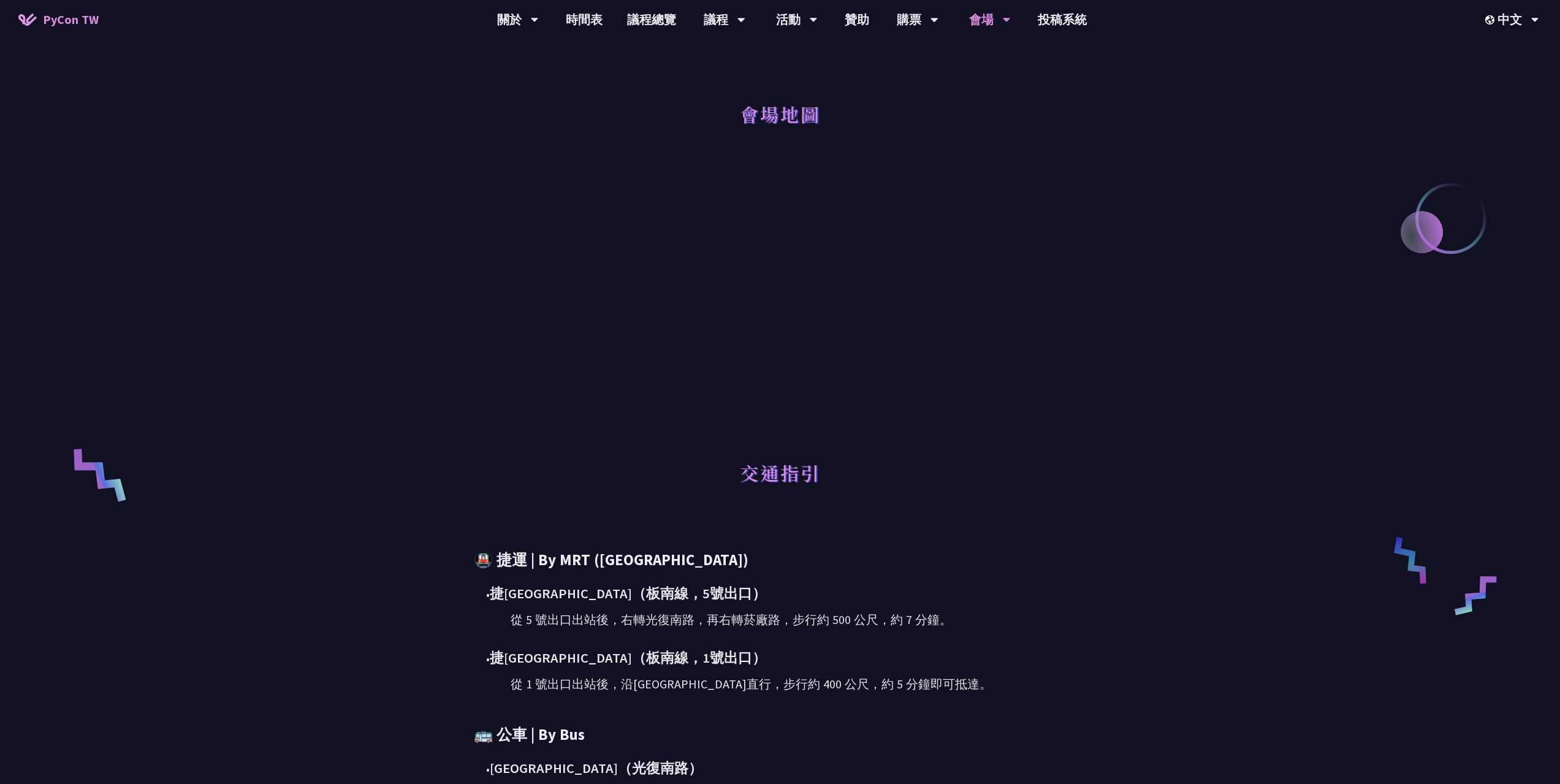
scroll to position [306, 0]
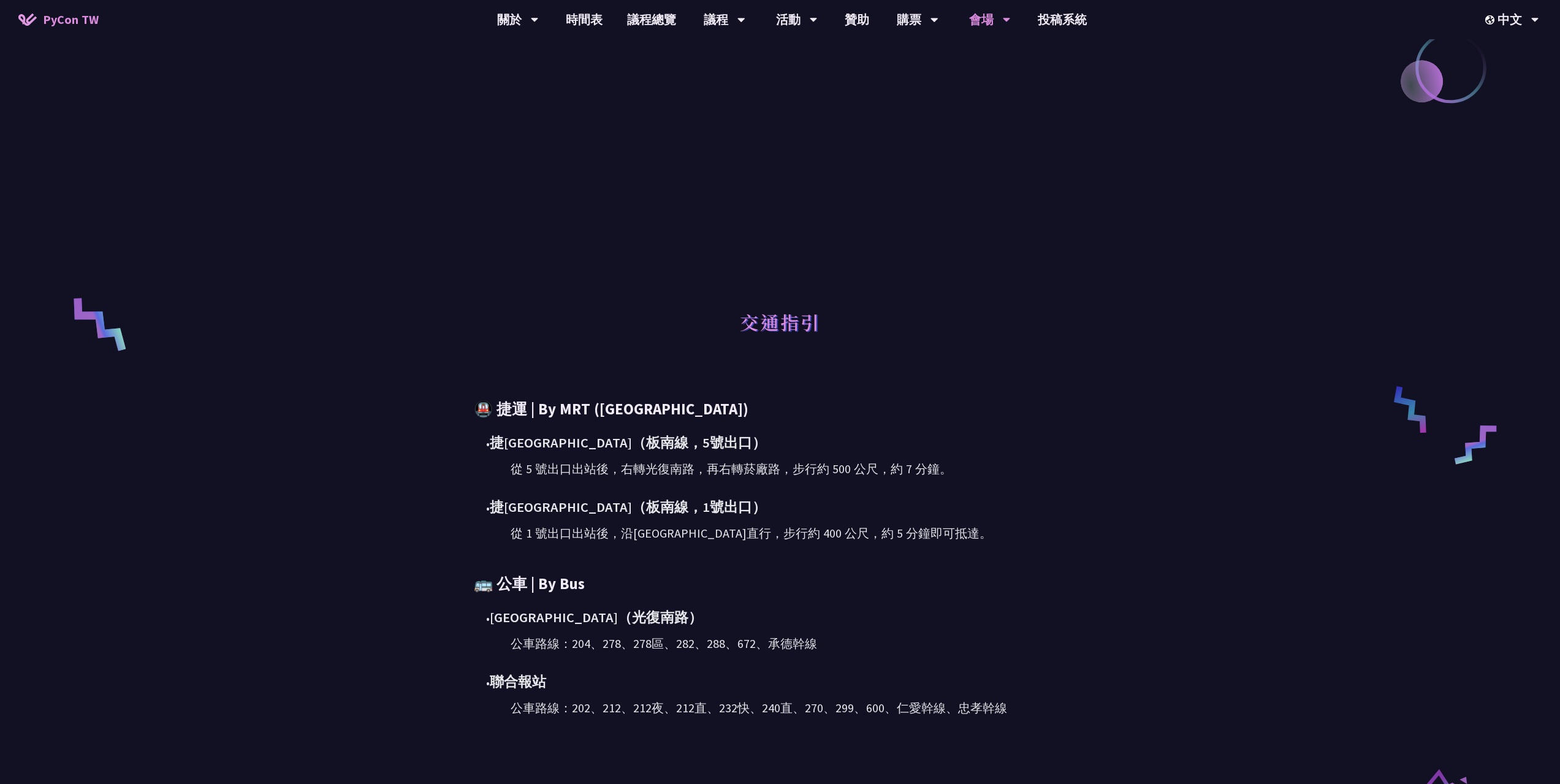
drag, startPoint x: 494, startPoint y: 449, endPoint x: 603, endPoint y: 449, distance: 109.0
click at [603, 449] on div "• 捷[GEOGRAPHIC_DATA]（[GEOGRAPHIC_DATA]，5號出口）" at bounding box center [786, 442] width 601 height 22
click at [562, 535] on div "從 1 號出口出站後，沿[GEOGRAPHIC_DATA]直行，步行約 400 公尺，約 5 分鐘即可抵達。" at bounding box center [799, 533] width 576 height 18
click at [560, 534] on div "從 1 號出口出站後，沿[GEOGRAPHIC_DATA]直行，步行約 400 公尺，約 5 分鐘即可抵達。" at bounding box center [799, 533] width 576 height 18
drag, startPoint x: 560, startPoint y: 534, endPoint x: 780, endPoint y: 552, distance: 220.7
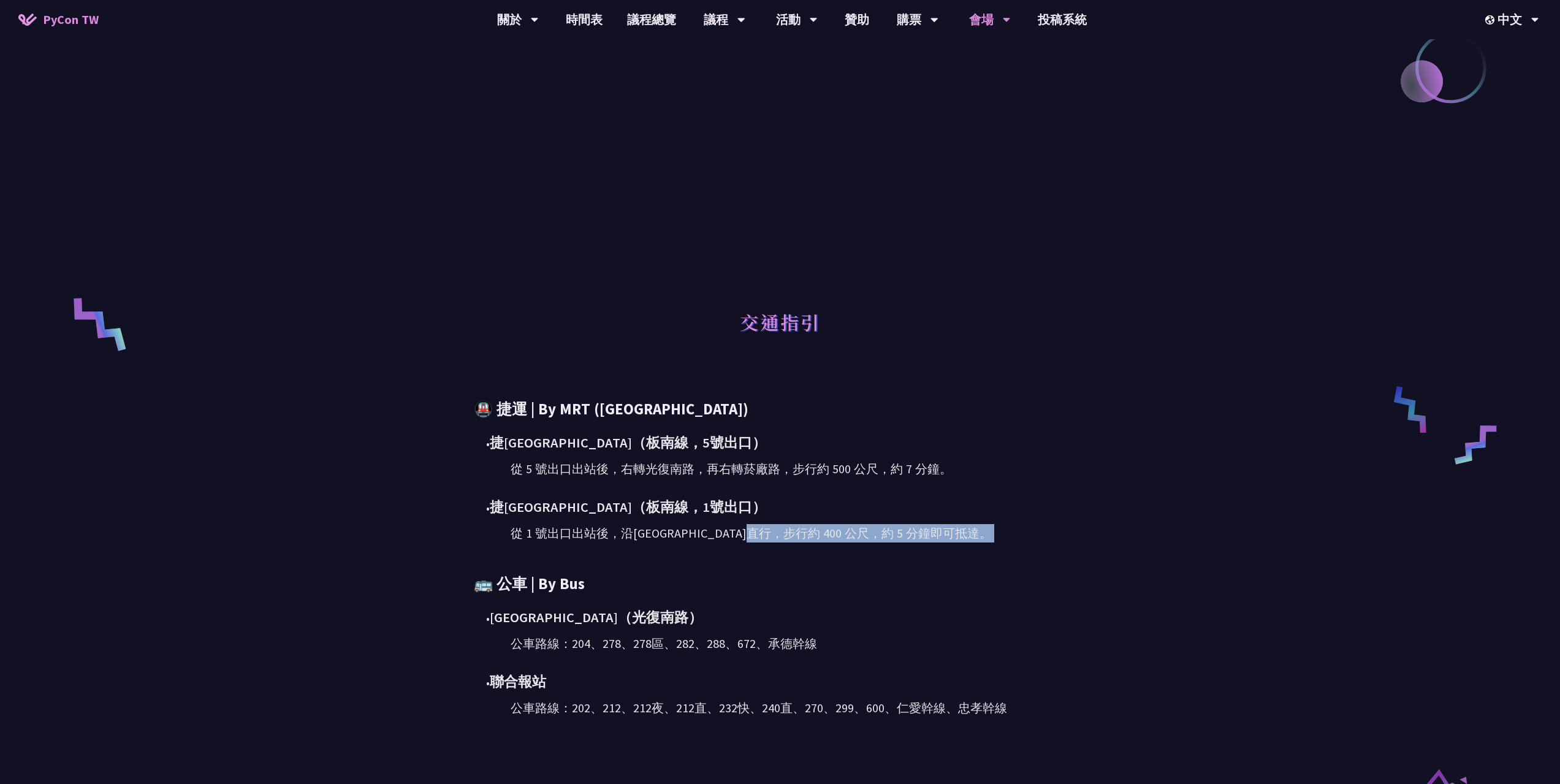
click at [561, 533] on div "從 1 號出口出站後，沿[GEOGRAPHIC_DATA]直行，步行約 400 公尺，約 5 分鐘即可抵達。" at bounding box center [799, 533] width 576 height 18
click at [903, 550] on div "🚇 捷運 | By MRT ([GEOGRAPHIC_DATA]) • [DEMOGRAPHIC_DATA][GEOGRAPHIC_DATA]（[GEOGRA…" at bounding box center [780, 557] width 613 height 318
click at [679, 544] on div "🚇 捷運 | By MRT ([GEOGRAPHIC_DATA]) • [DEMOGRAPHIC_DATA][GEOGRAPHIC_DATA]（[GEOGRA…" at bounding box center [780, 557] width 613 height 318
drag, startPoint x: 679, startPoint y: 544, endPoint x: 593, endPoint y: 536, distance: 86.4
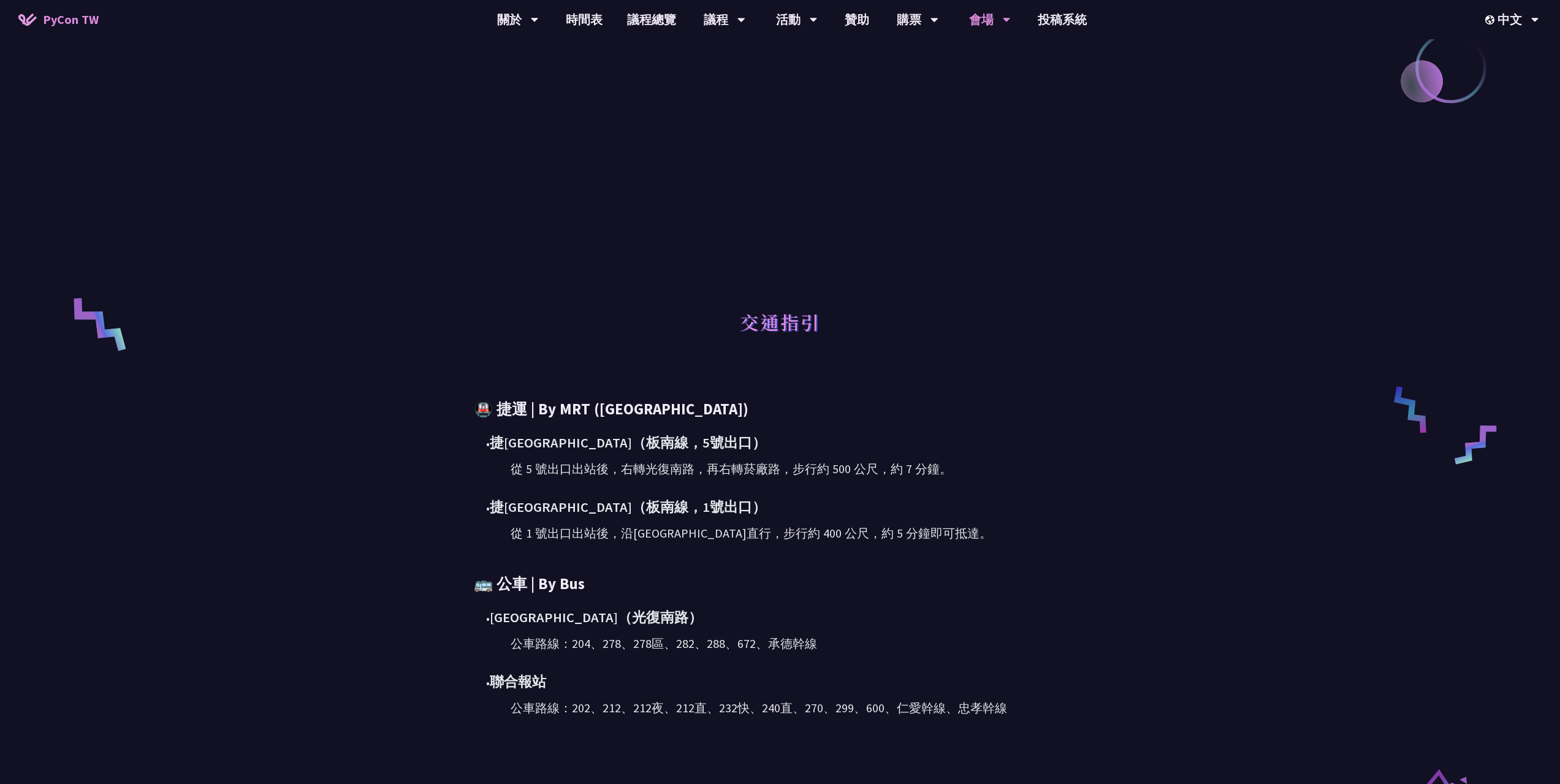
click at [657, 542] on div "🚇 捷運 | By MRT ([GEOGRAPHIC_DATA]) • [DEMOGRAPHIC_DATA][GEOGRAPHIC_DATA]（[GEOGRA…" at bounding box center [780, 557] width 613 height 318
click at [593, 536] on div "從 1 號出口出站後，沿[GEOGRAPHIC_DATA]直行，步行約 400 公尺，約 5 分鐘即可抵達。" at bounding box center [799, 533] width 576 height 18
drag, startPoint x: 593, startPoint y: 536, endPoint x: 782, endPoint y: 536, distance: 189.0
click at [599, 539] on div "從 1 號出口出站後，沿[GEOGRAPHIC_DATA]直行，步行約 400 公尺，約 5 分鐘即可抵達。" at bounding box center [799, 533] width 576 height 18
click at [859, 536] on div "從 1 號出口出站後，沿[GEOGRAPHIC_DATA]直行，步行約 400 公尺，約 5 分鐘即可抵達。" at bounding box center [799, 533] width 576 height 18
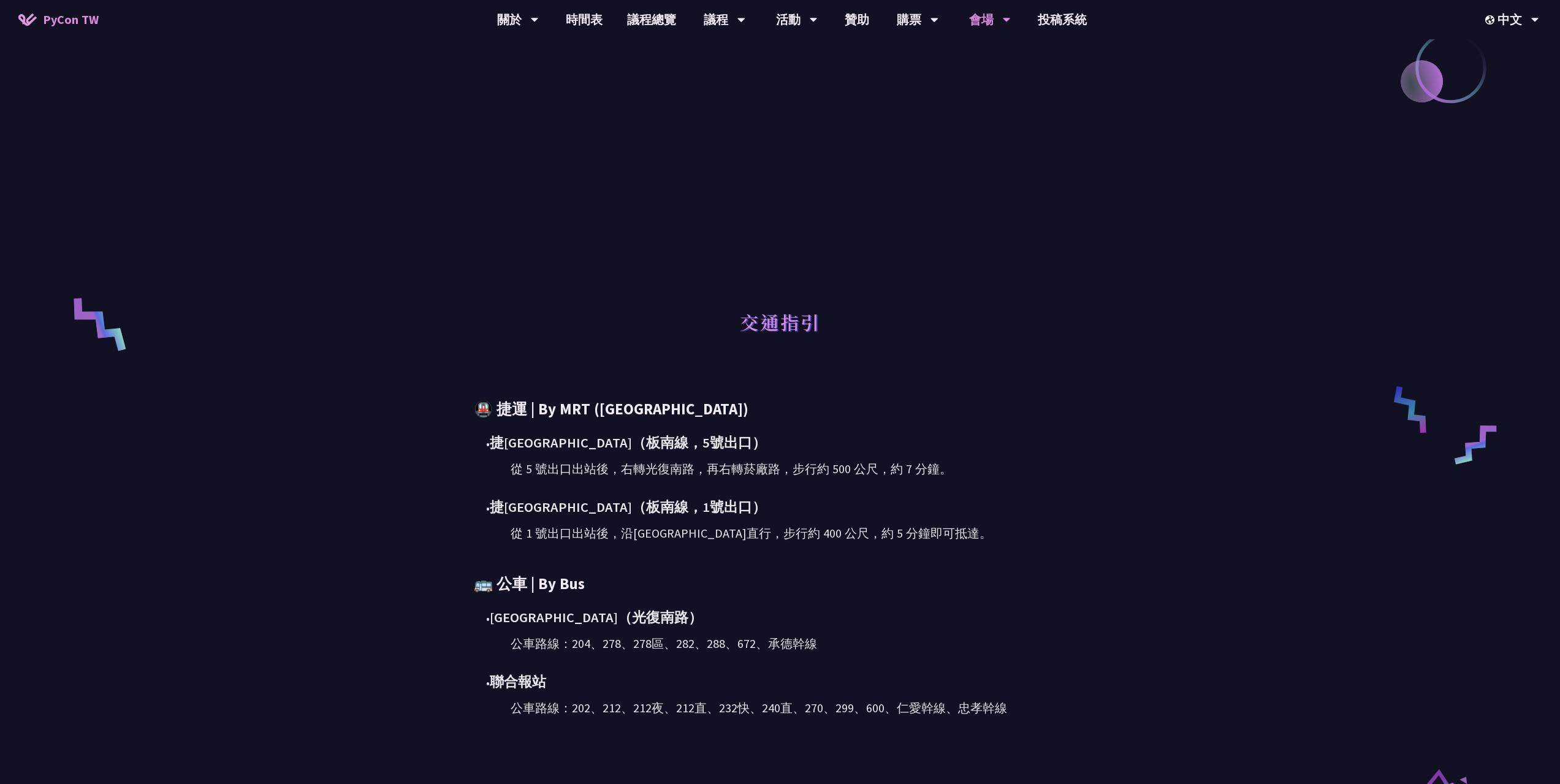
drag, startPoint x: 1164, startPoint y: 220, endPoint x: 765, endPoint y: 368, distance: 425.6
click at [1163, 220] on div "主要研討會場地 (09/06-09/07) [GEOGRAPHIC_DATA] 地址: [STREET_ADDRESS]（誠品生活松菸店內） 會場地圖 交通指…" at bounding box center [780, 318] width 1560 height 1250
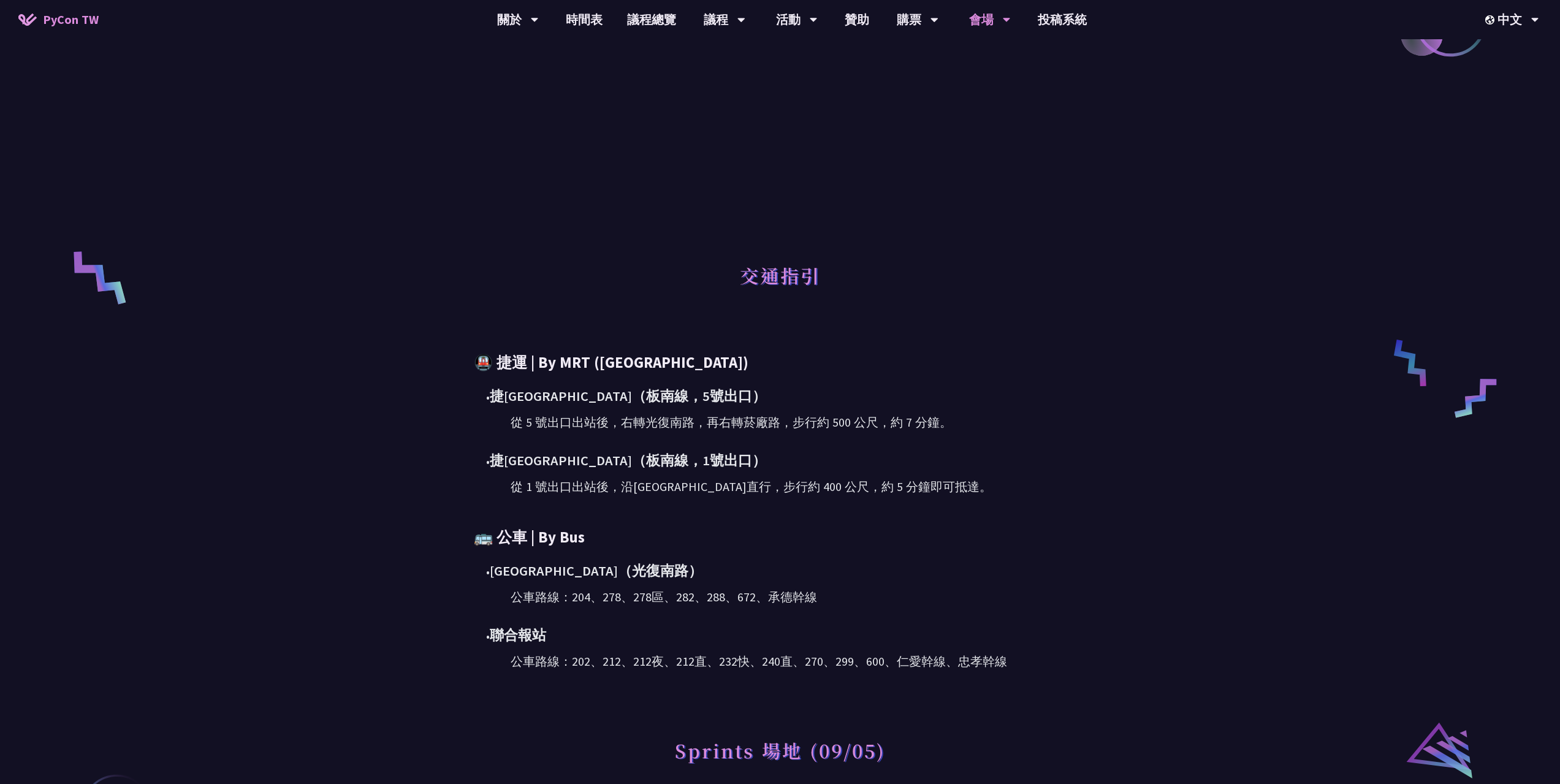
scroll to position [367, 0]
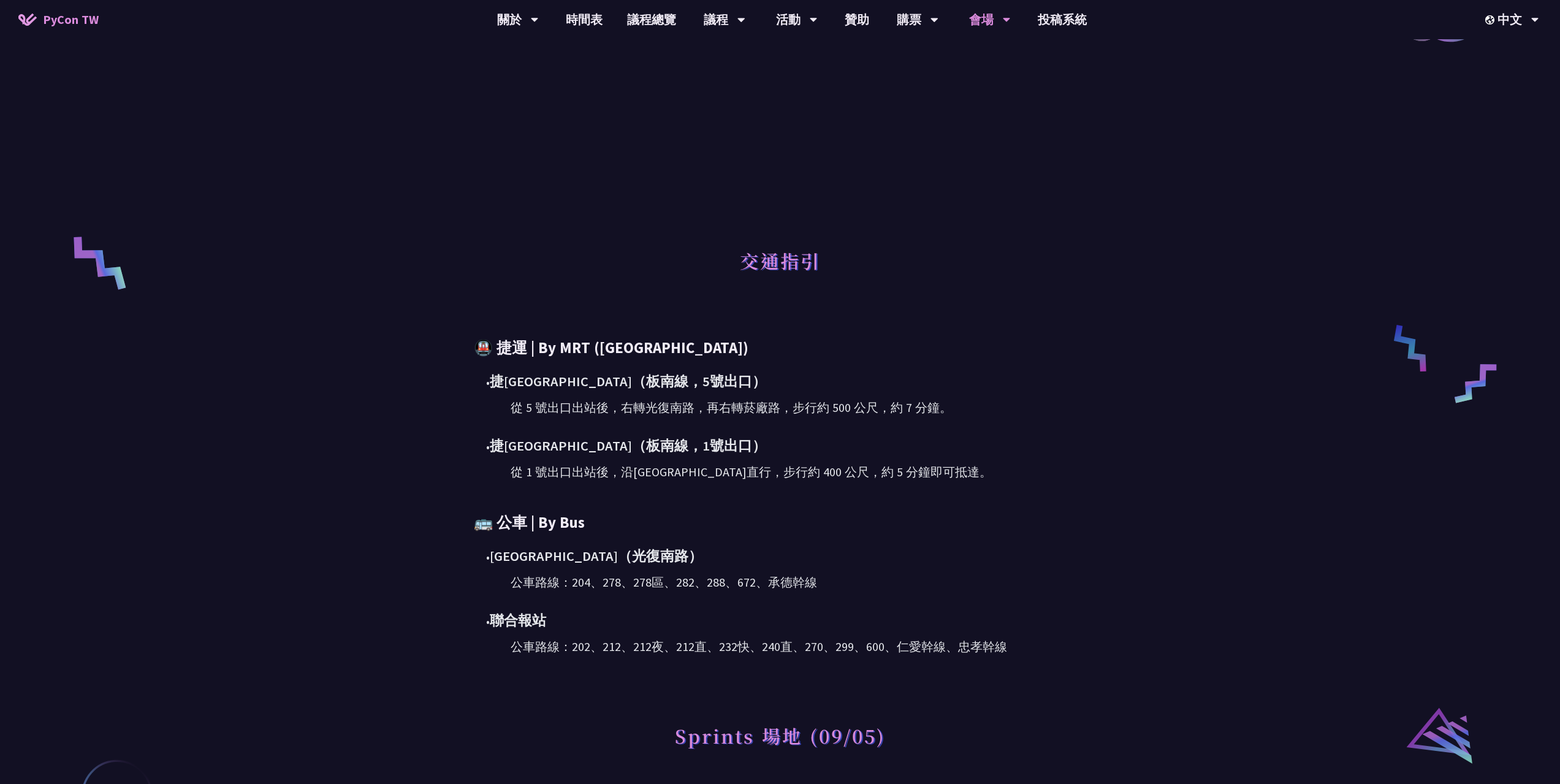
drag, startPoint x: 485, startPoint y: 439, endPoint x: 571, endPoint y: 441, distance: 86.0
click at [571, 441] on div "• 捷[GEOGRAPHIC_DATA]（[GEOGRAPHIC_DATA]，5號出口） 從 5 號出口出站後，右轉光復南路，再右轉菸廠路，步行約 500 公…" at bounding box center [780, 425] width 613 height 110
click at [649, 454] on div "• 捷運市[GEOGRAPHIC_DATA]（板南線，1號出口）" at bounding box center [786, 445] width 601 height 22
drag, startPoint x: 493, startPoint y: 442, endPoint x: 576, endPoint y: 450, distance: 83.4
click at [576, 450] on div "• 捷運市[GEOGRAPHIC_DATA]（板南線，1號出口）" at bounding box center [786, 445] width 601 height 22
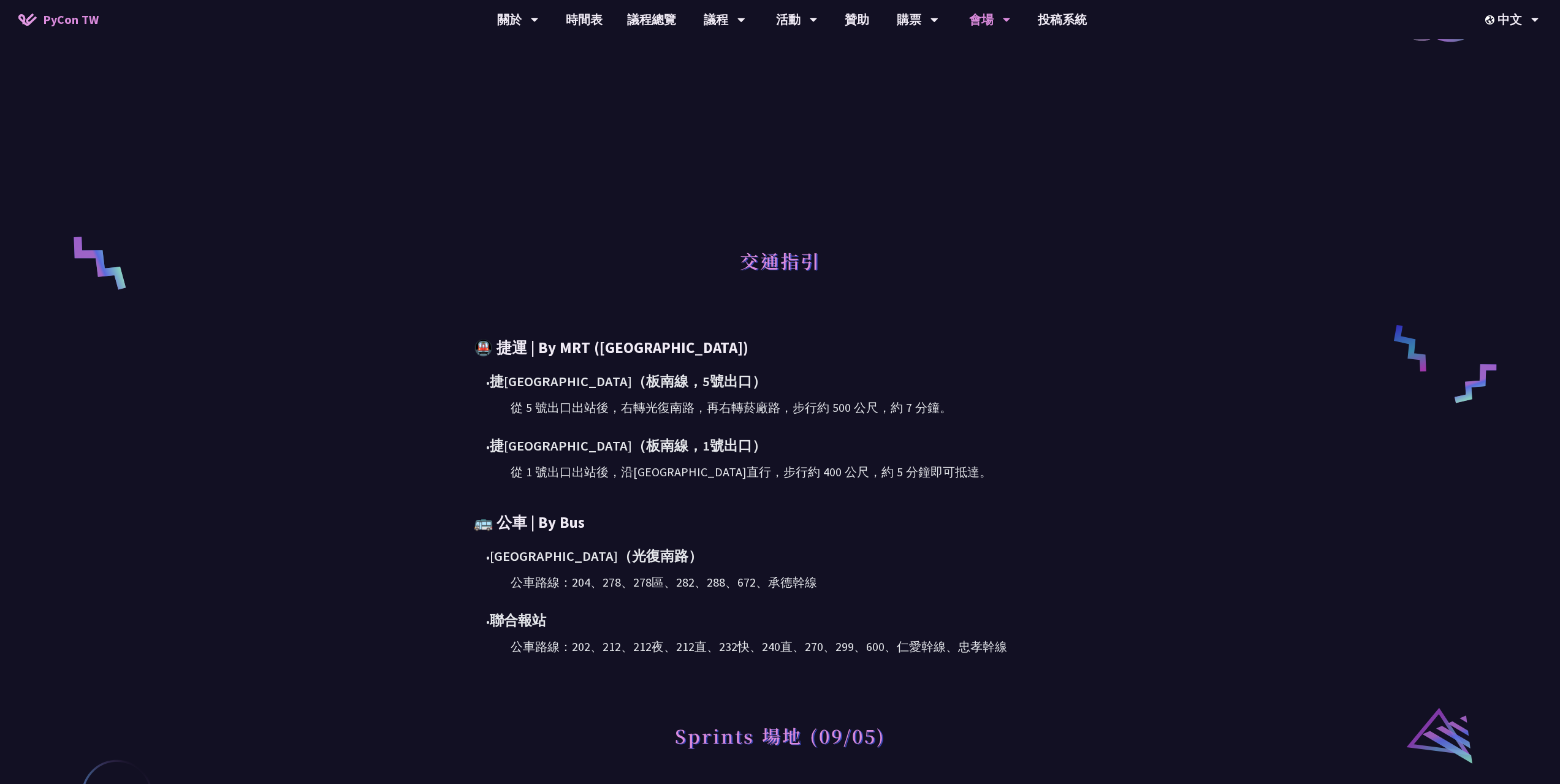
drag, startPoint x: 501, startPoint y: 382, endPoint x: 661, endPoint y: 382, distance: 160.0
click at [661, 382] on div "• 捷[GEOGRAPHIC_DATA]（[GEOGRAPHIC_DATA]，5號出口）" at bounding box center [786, 381] width 601 height 22
click at [785, 501] on div "🚇 捷運 | By MRT ([GEOGRAPHIC_DATA]) • [DEMOGRAPHIC_DATA][GEOGRAPHIC_DATA]（[GEOGRA…" at bounding box center [780, 496] width 613 height 318
